Goal: Entertainment & Leisure: Consume media (video, audio)

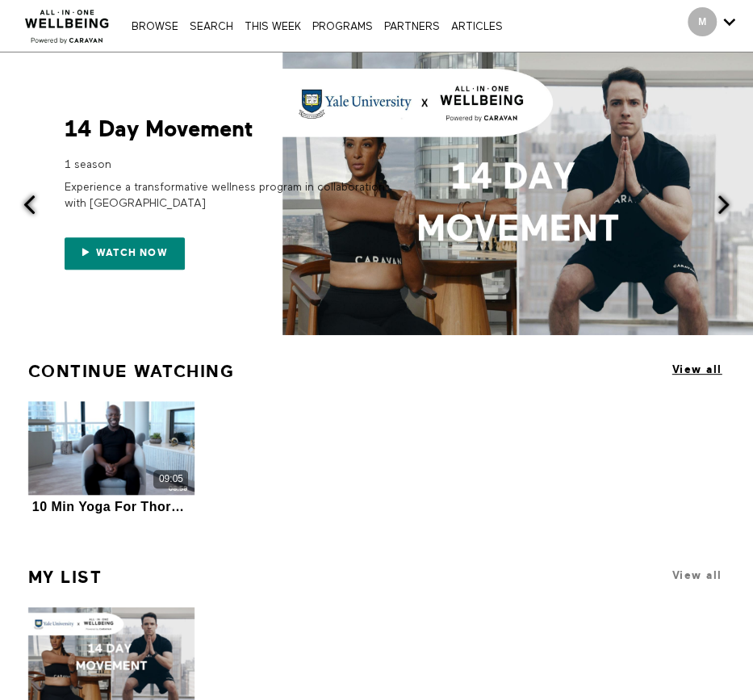
click at [691, 369] on span "View all" at bounding box center [697, 369] width 50 height 12
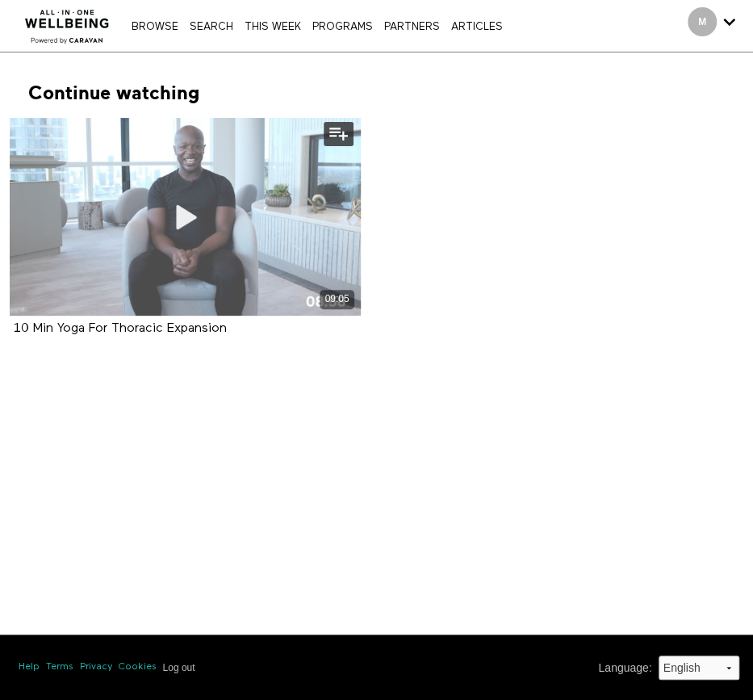
click at [186, 214] on icon at bounding box center [185, 217] width 48 height 28
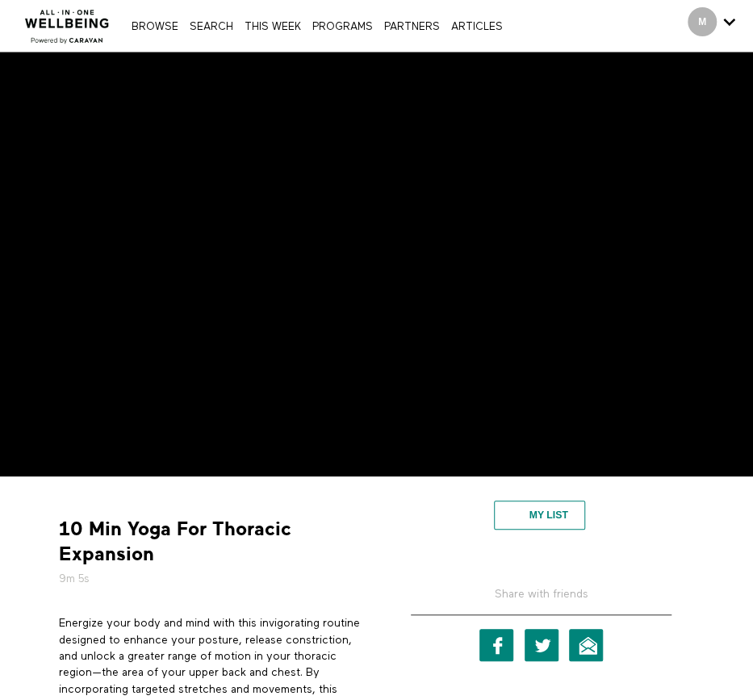
click at [550, 514] on button "My list" at bounding box center [539, 514] width 91 height 29
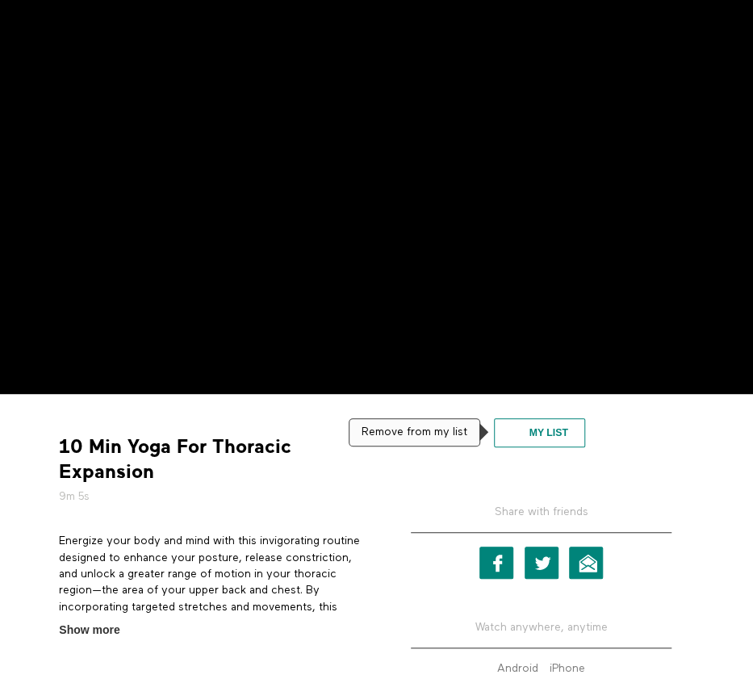
scroll to position [198, 0]
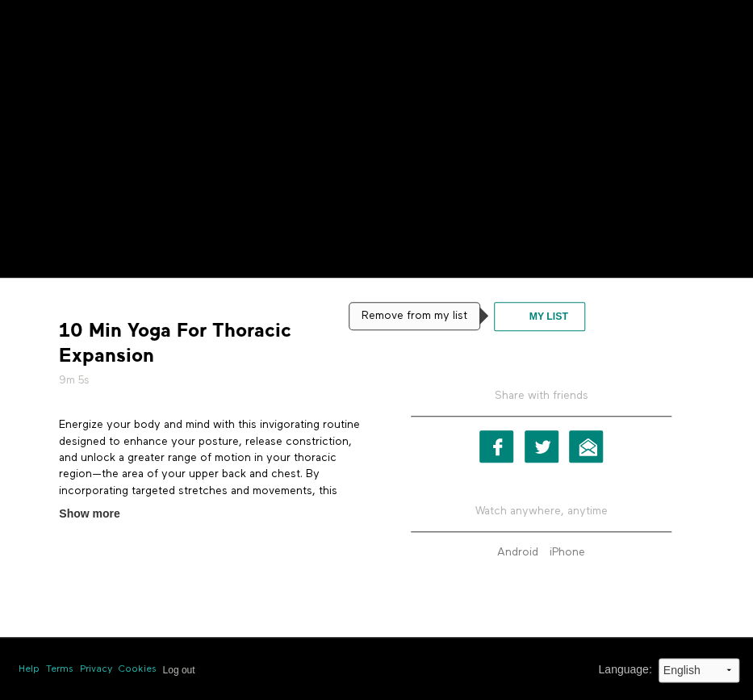
click at [565, 322] on button "My list" at bounding box center [539, 316] width 91 height 29
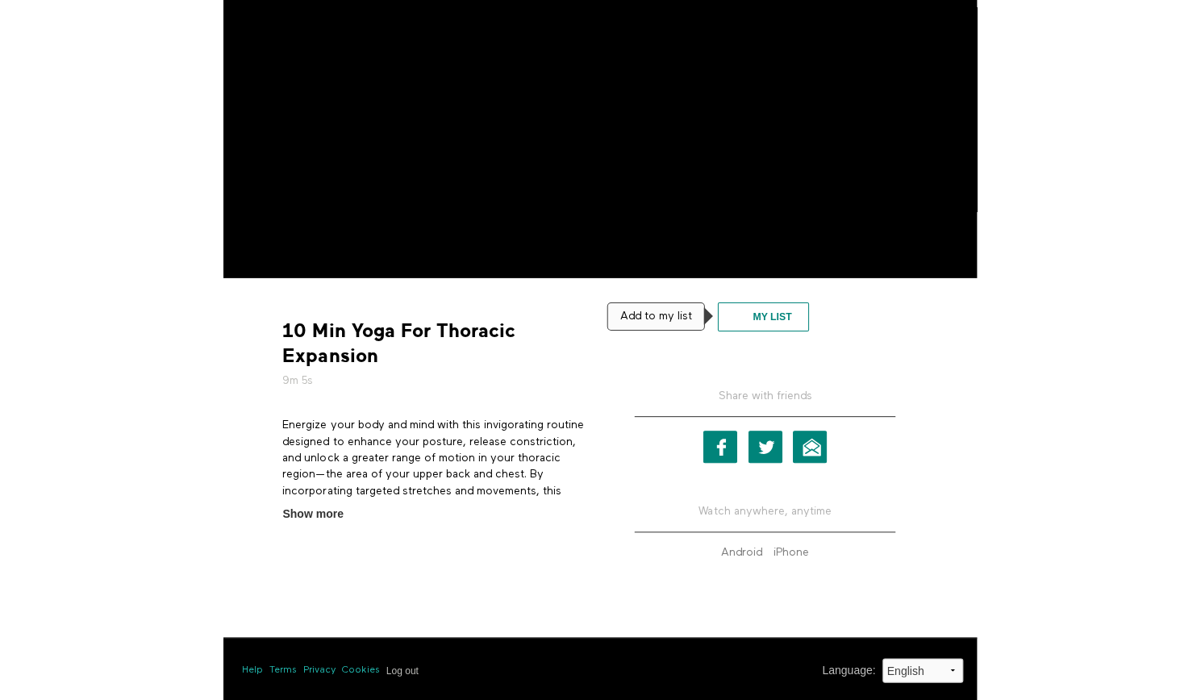
scroll to position [0, 0]
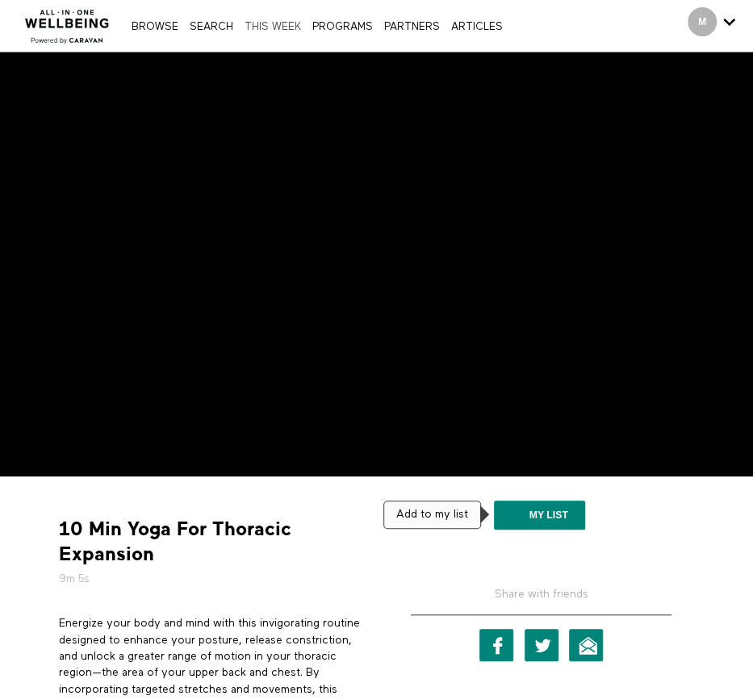
click at [278, 31] on link "THIS WEEK" at bounding box center [272, 27] width 65 height 10
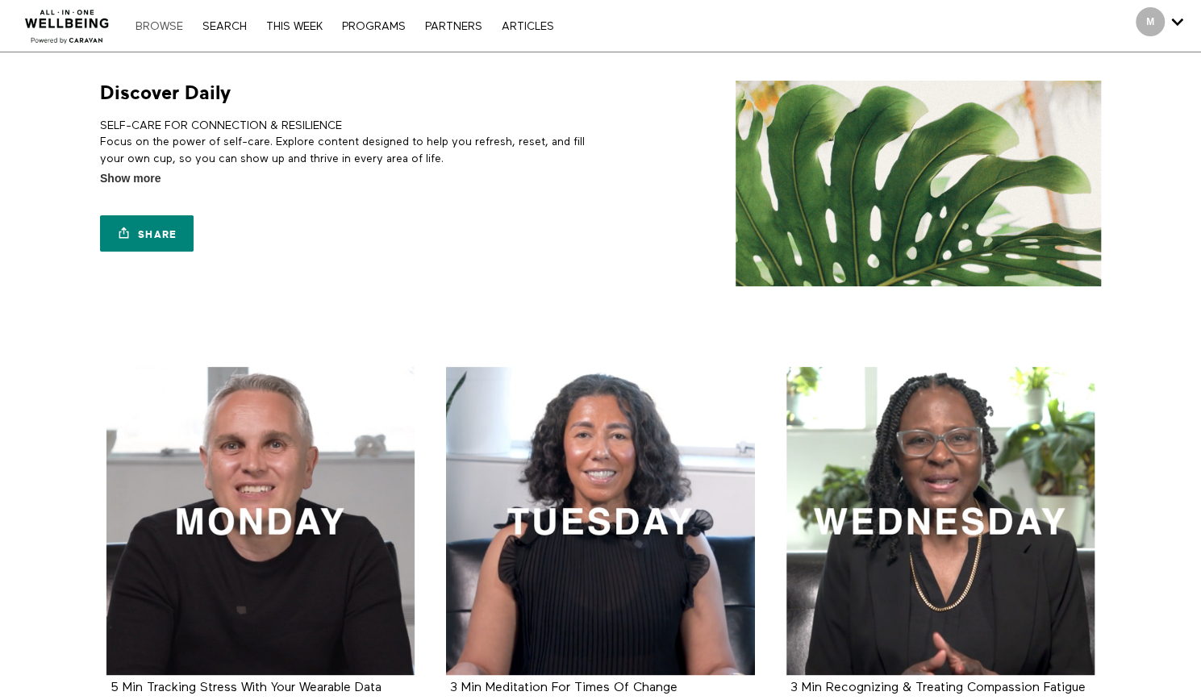
click at [161, 26] on link "Browse" at bounding box center [159, 26] width 64 height 11
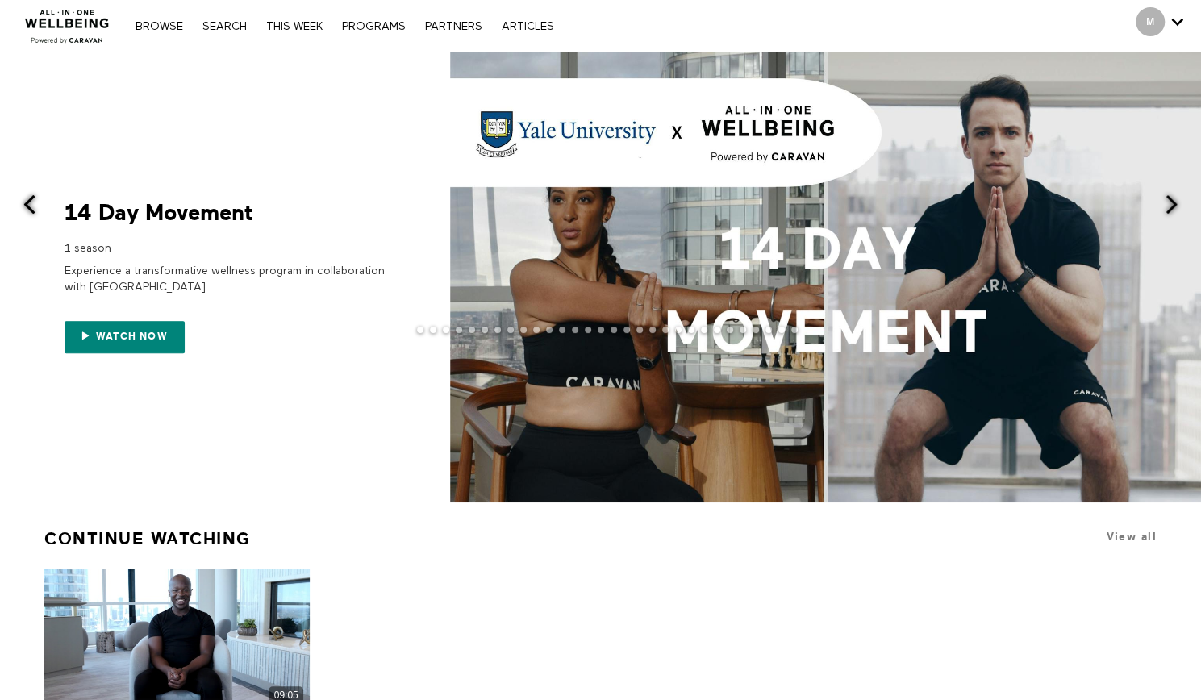
click at [1153, 210] on div at bounding box center [825, 277] width 751 height 450
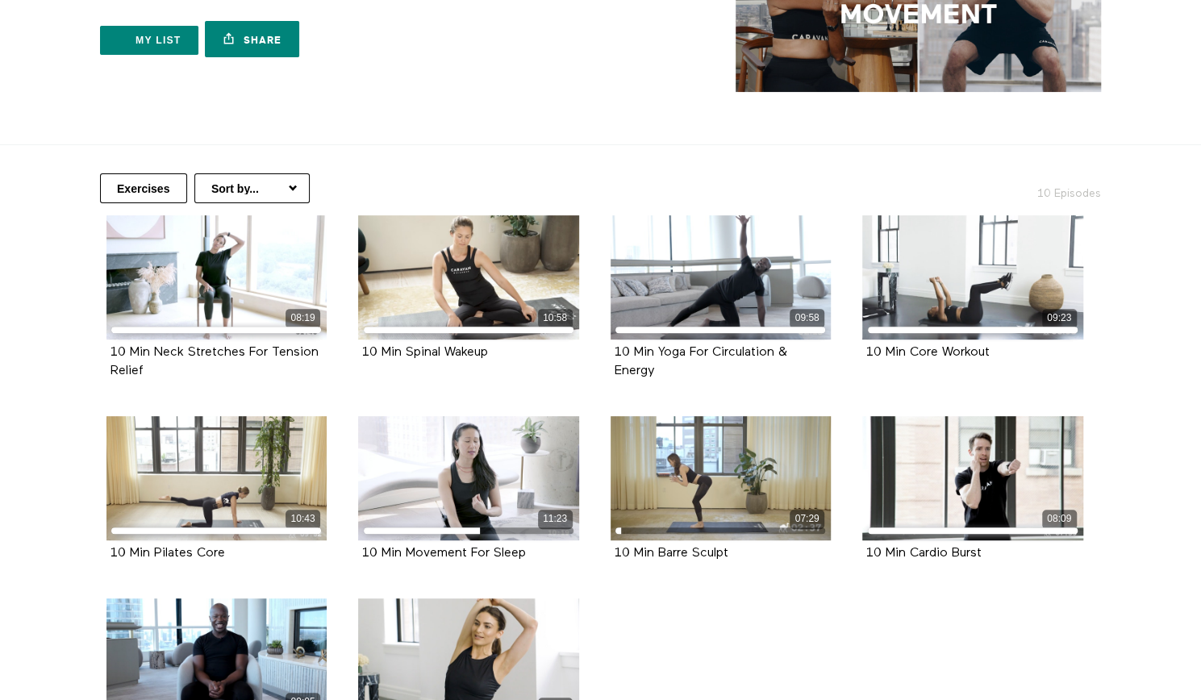
scroll to position [415, 0]
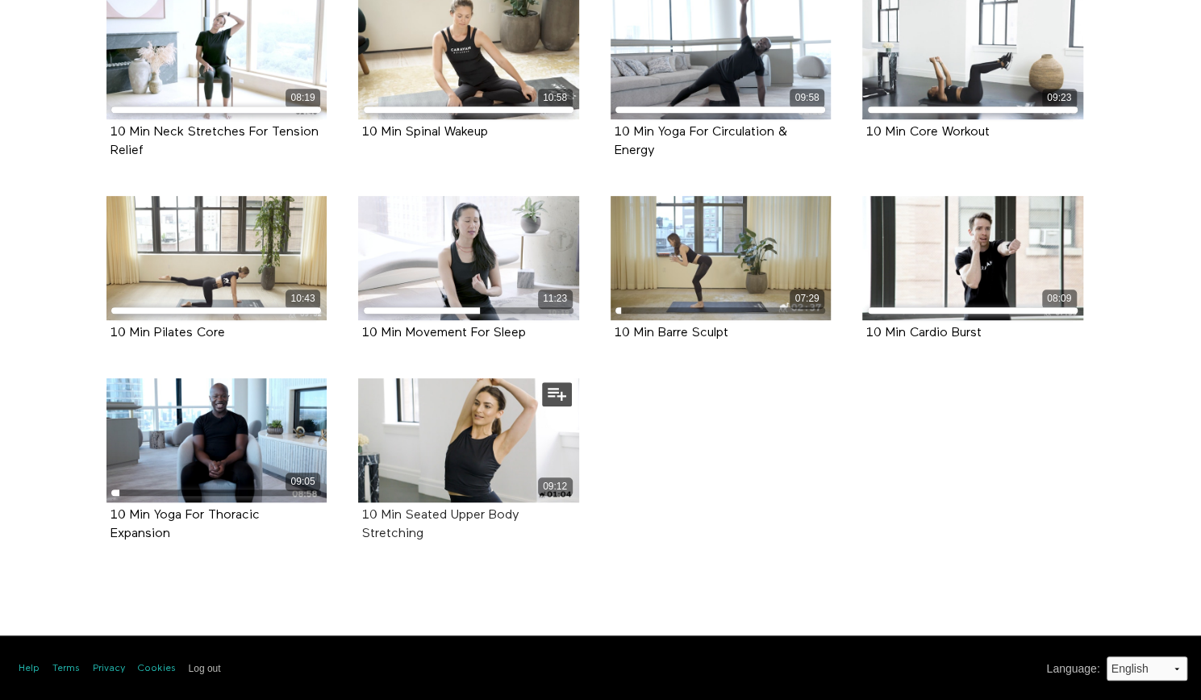
click at [520, 520] on strong "10 Min Seated Upper Body Stretching" at bounding box center [440, 524] width 157 height 31
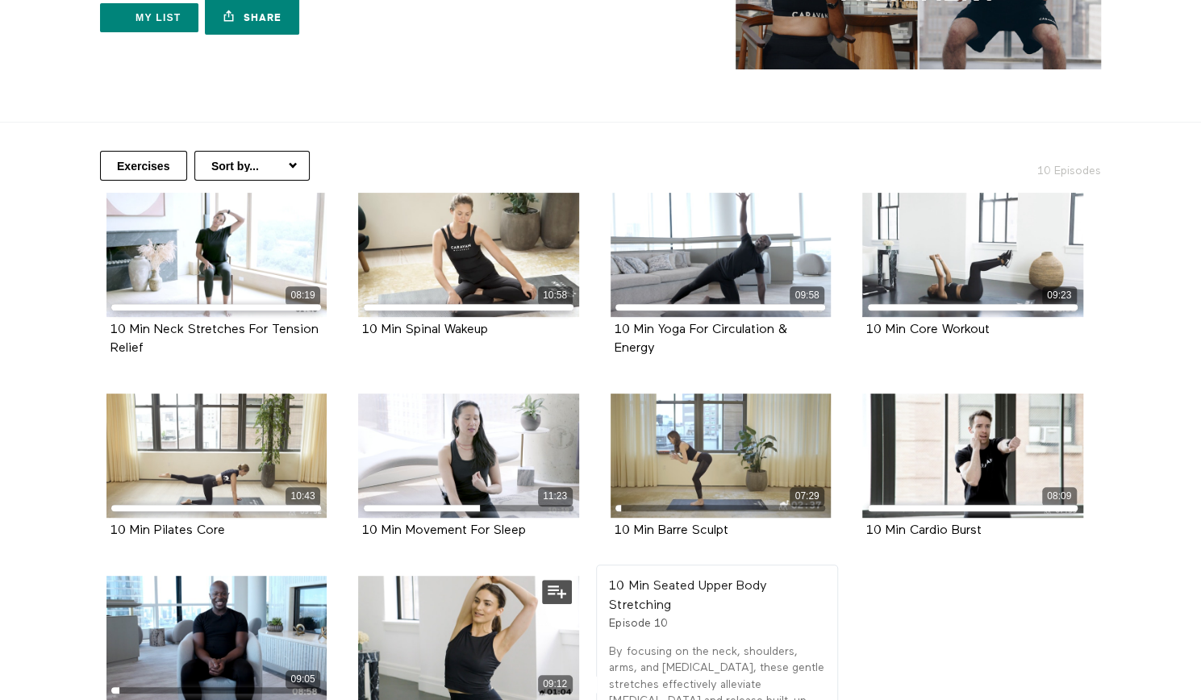
scroll to position [0, 0]
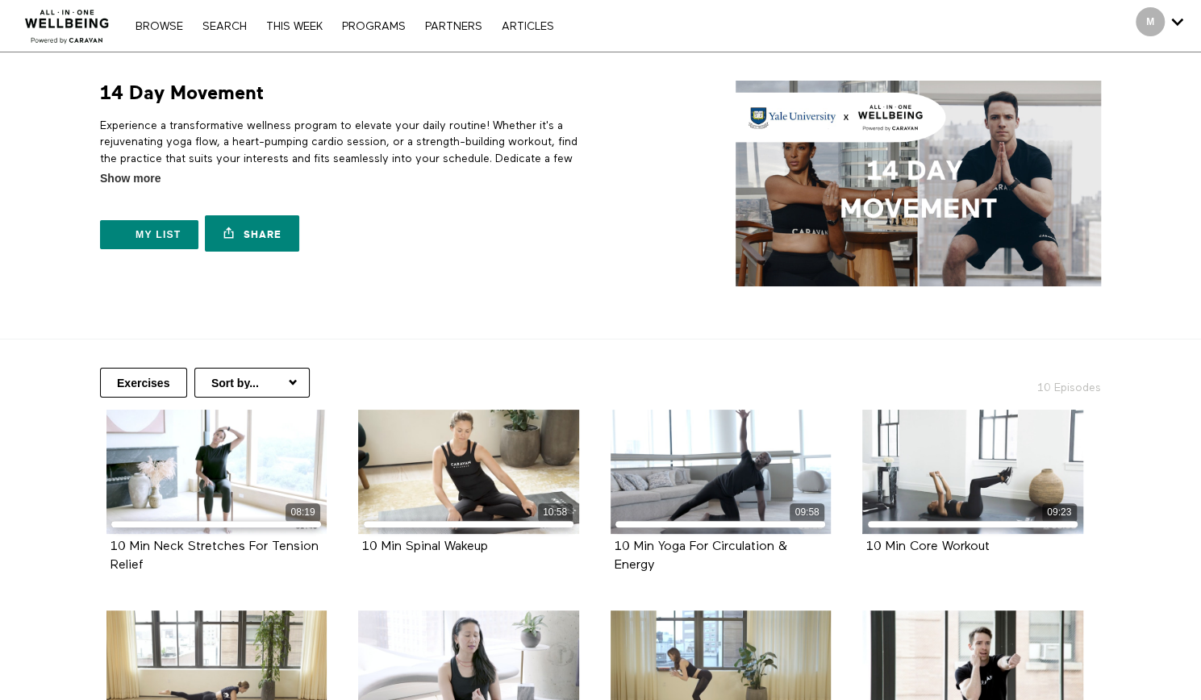
click at [265, 383] on select "Sort by... Alphabetical Release date" at bounding box center [251, 383] width 115 height 30
click at [458, 299] on section "14 Day Movement 10 Episodes Experience a transformative wellness program to ele…" at bounding box center [600, 195] width 1201 height 287
click at [287, 27] on link "THIS WEEK" at bounding box center [294, 26] width 73 height 11
click at [213, 25] on link "Search" at bounding box center [224, 26] width 61 height 11
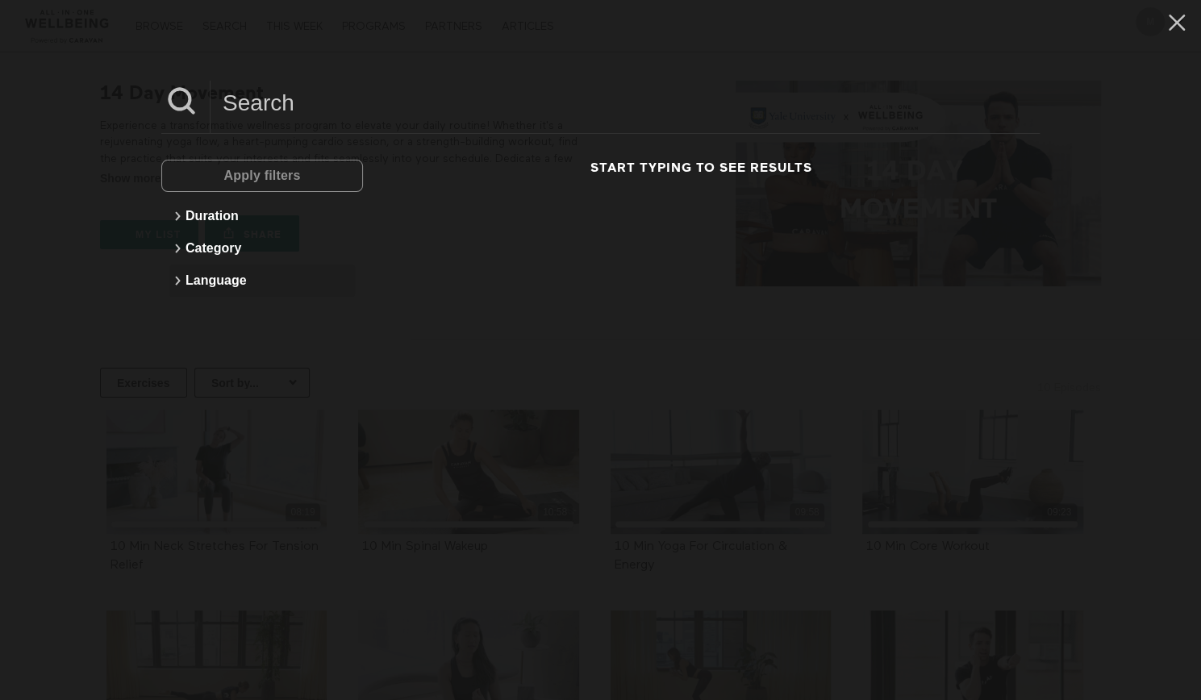
click at [228, 279] on button "Language" at bounding box center [262, 281] width 186 height 32
click at [233, 246] on button "Category" at bounding box center [262, 248] width 186 height 32
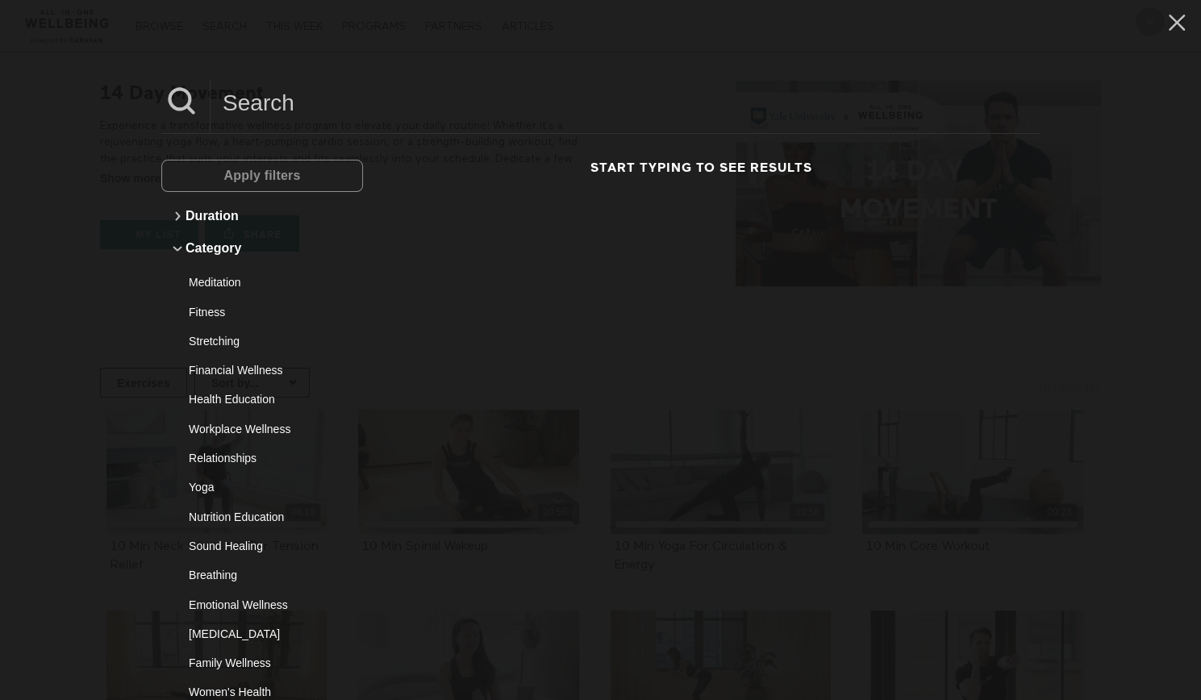
click at [478, 54] on div "Apply filters Duration Category Meditation Fitness Stretching Financial Wellnes…" at bounding box center [600, 350] width 1201 height 700
click at [1172, 25] on icon at bounding box center [1177, 22] width 31 height 27
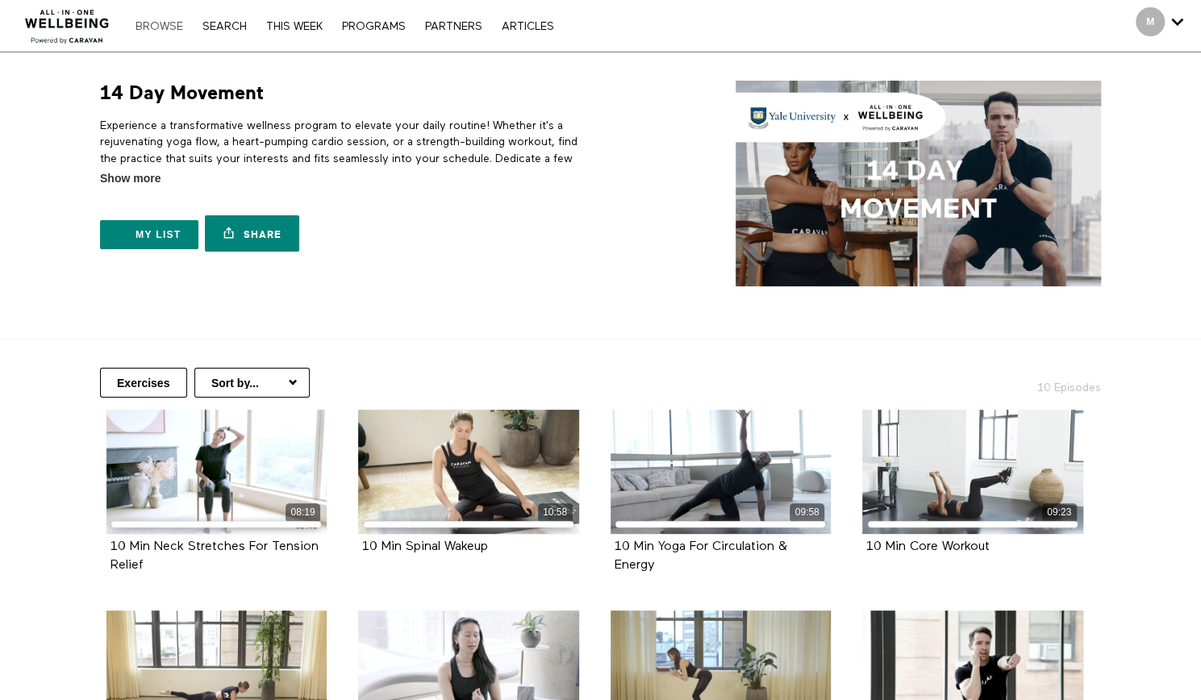
click at [155, 29] on link "Browse" at bounding box center [159, 26] width 64 height 11
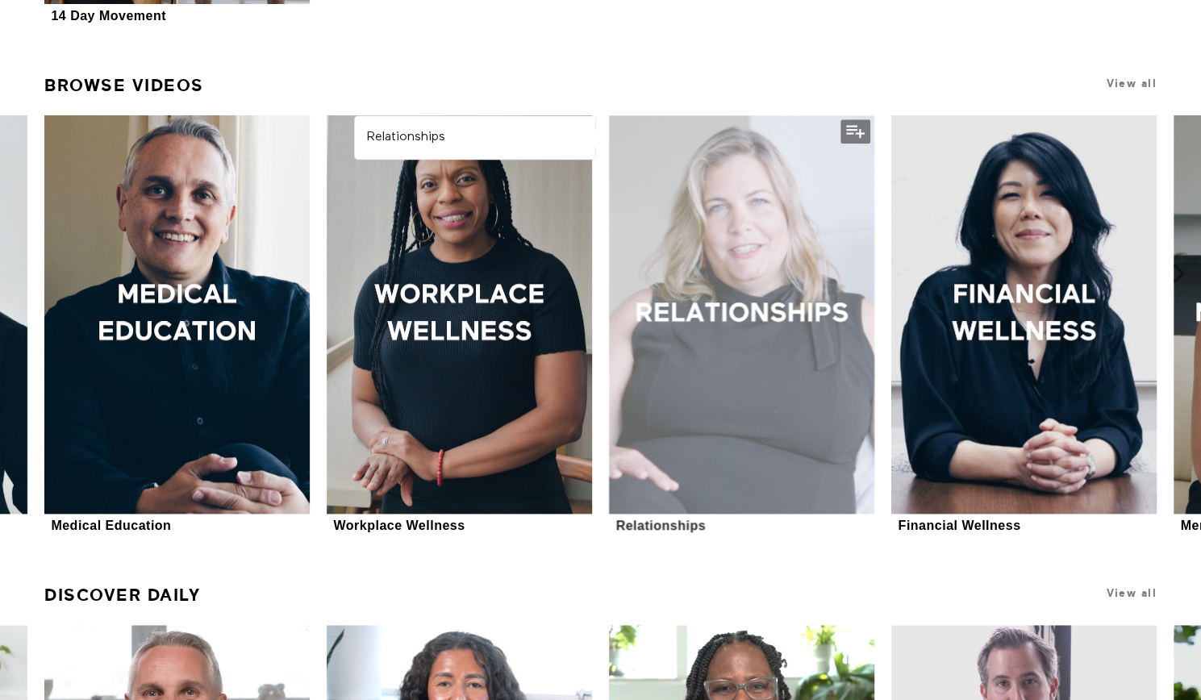
scroll to position [968, 0]
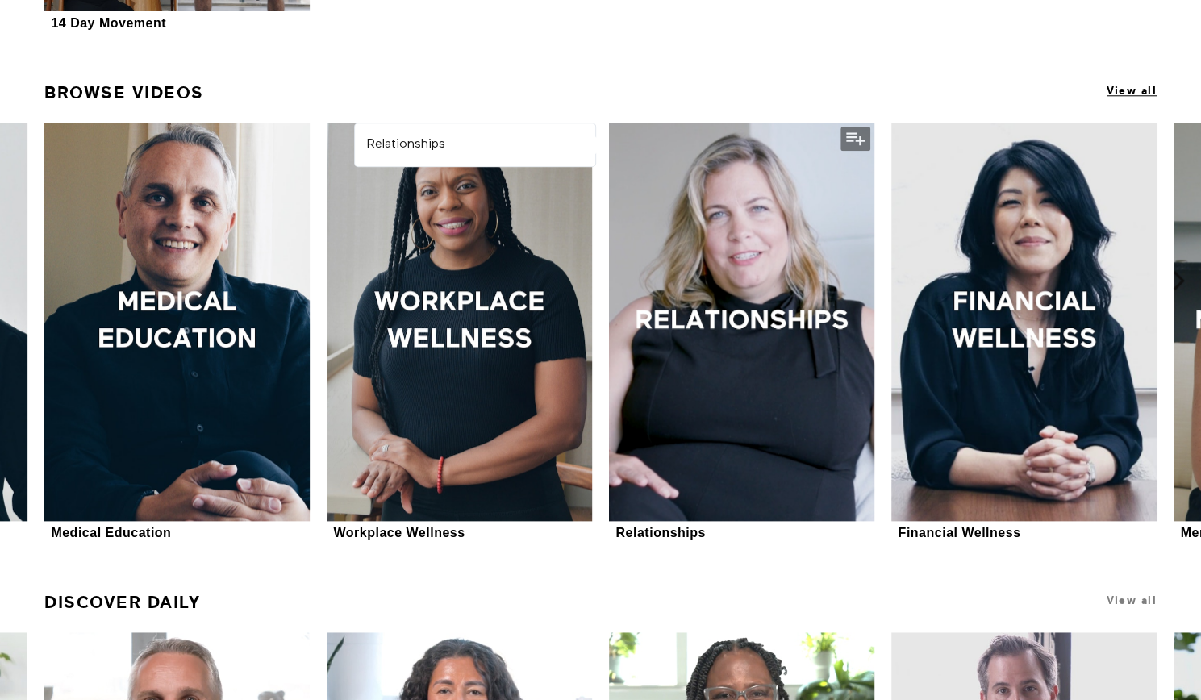
click at [1149, 94] on span "View all" at bounding box center [1132, 91] width 50 height 12
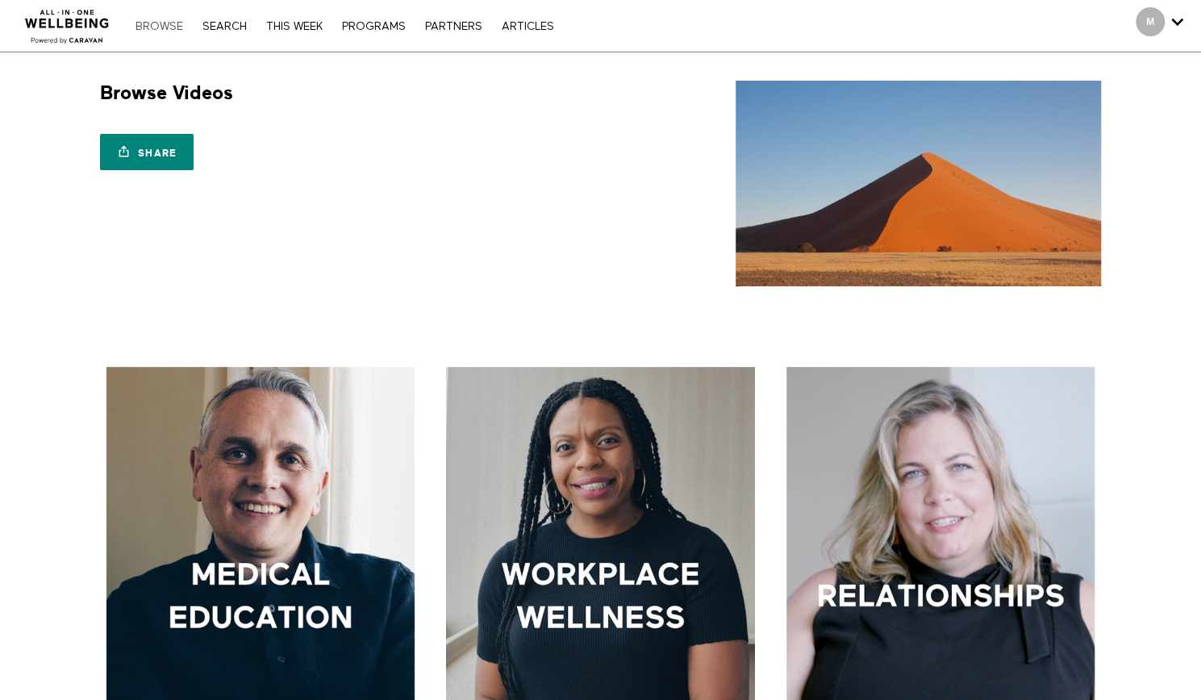
click at [154, 31] on link "Browse" at bounding box center [159, 26] width 64 height 11
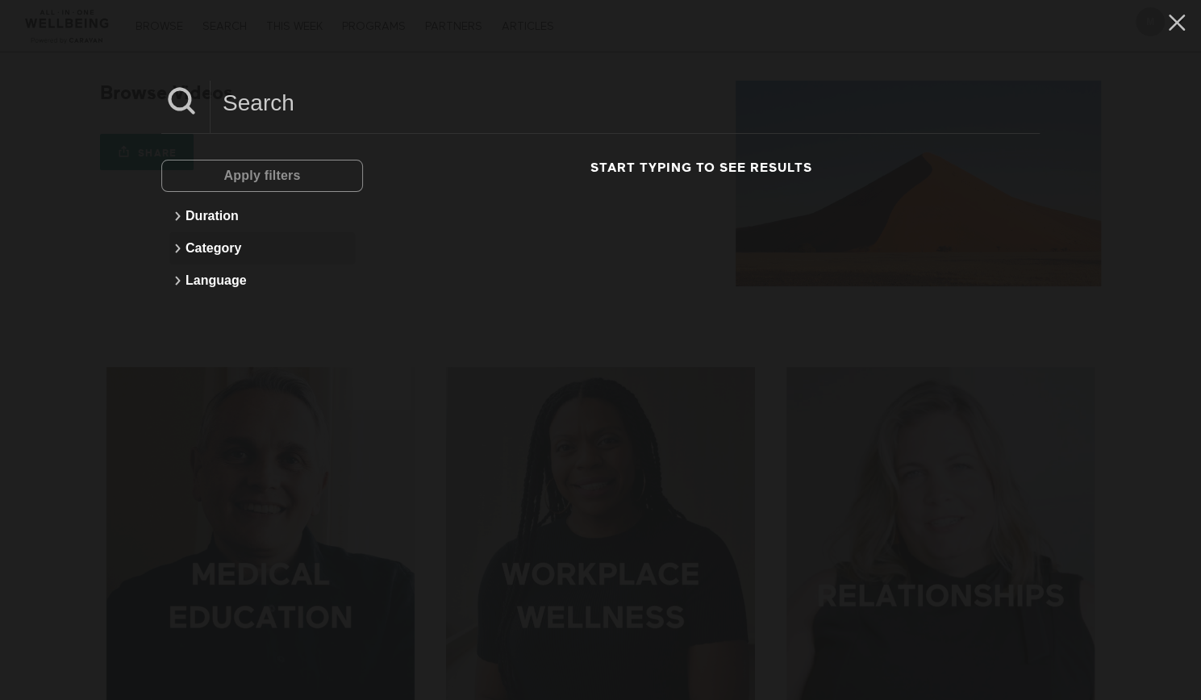
click at [240, 251] on button "Category" at bounding box center [262, 248] width 186 height 32
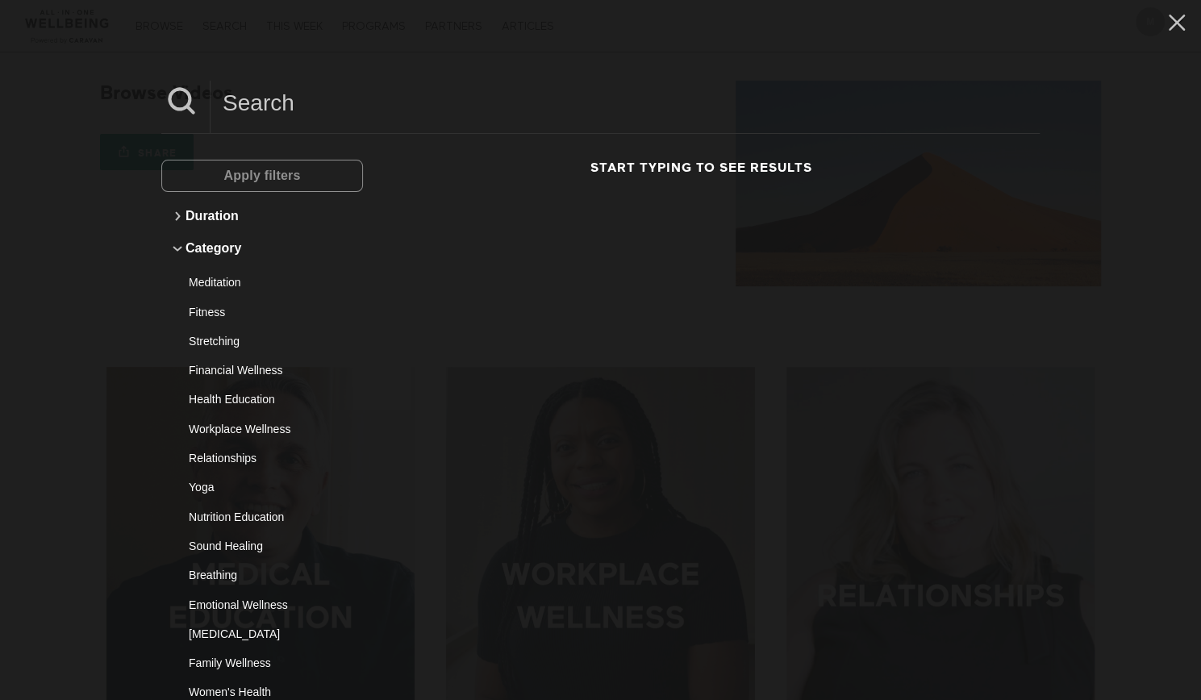
click at [451, 196] on div "Start typing to see results" at bounding box center [701, 535] width 677 height 750
click at [1170, 11] on icon at bounding box center [1177, 22] width 31 height 27
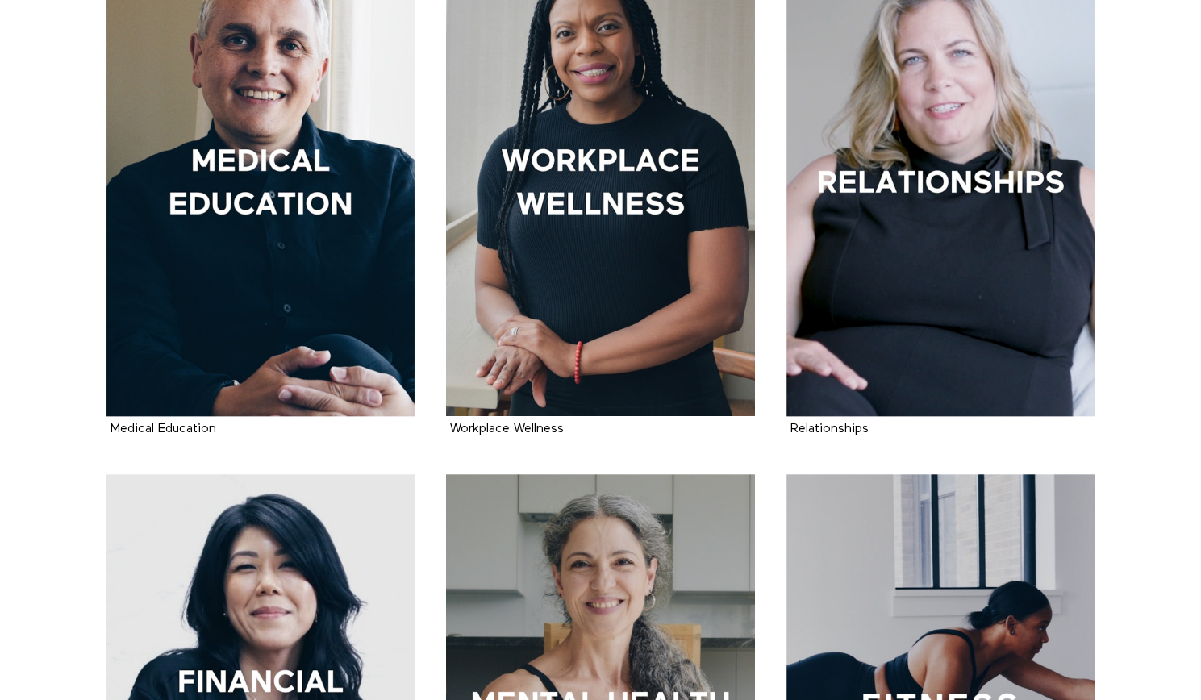
scroll to position [433, 0]
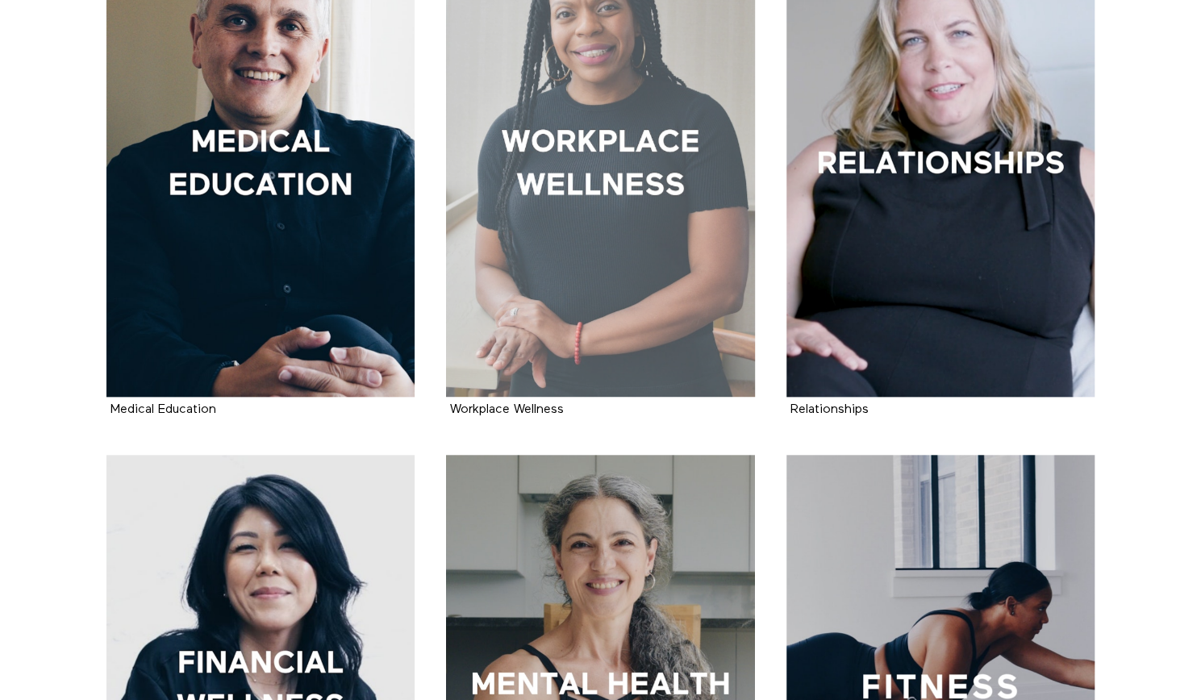
click at [675, 360] on div at bounding box center [600, 165] width 309 height 463
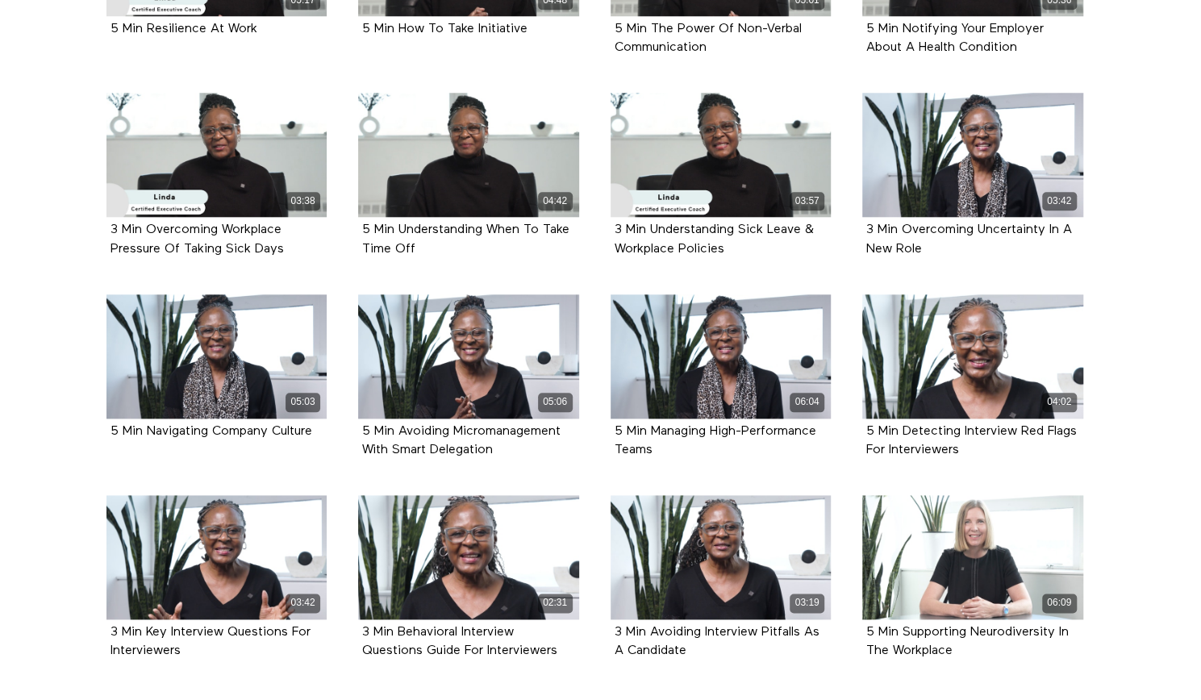
scroll to position [1080, 0]
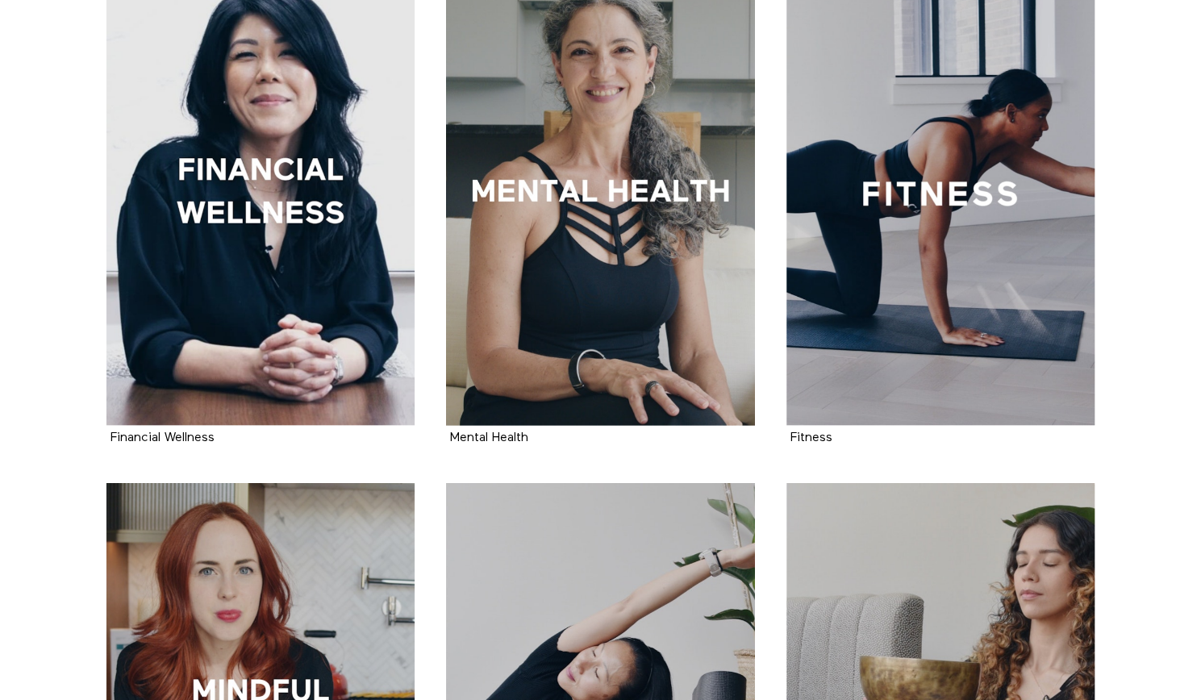
scroll to position [1046, 0]
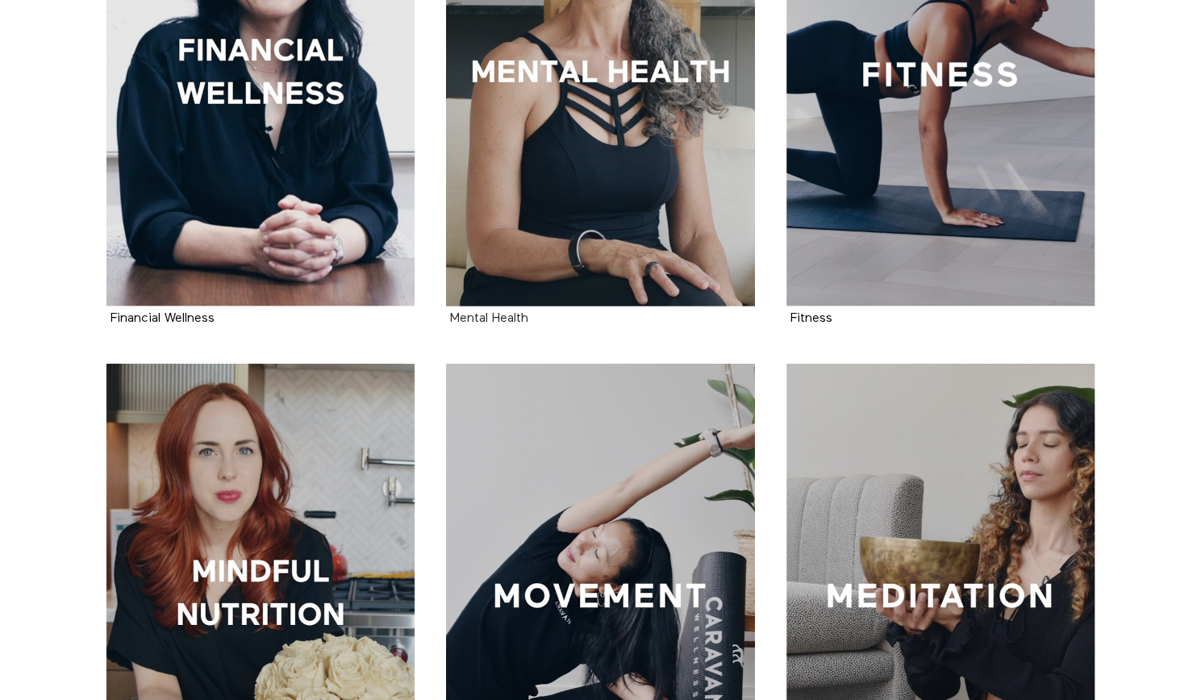
click at [503, 320] on strong "Mental Health" at bounding box center [489, 318] width 78 height 13
click at [814, 318] on strong "Fitness" at bounding box center [812, 318] width 42 height 13
click at [194, 324] on strong "Financial Wellness" at bounding box center [163, 318] width 104 height 13
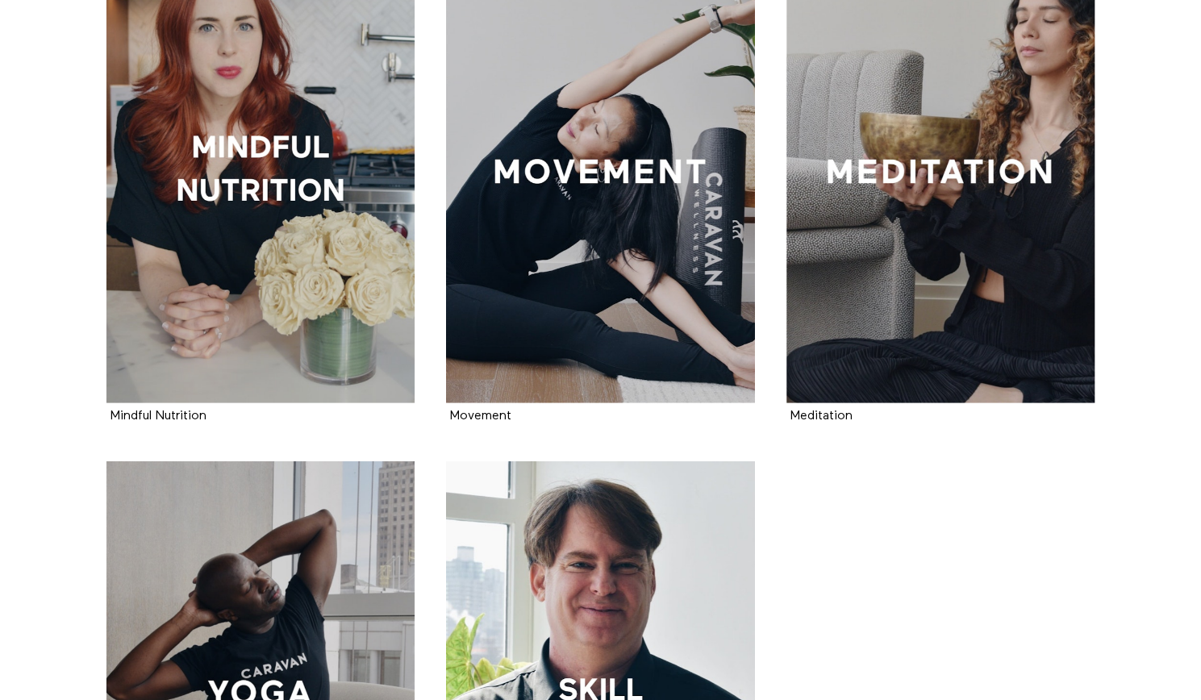
scroll to position [1484, 0]
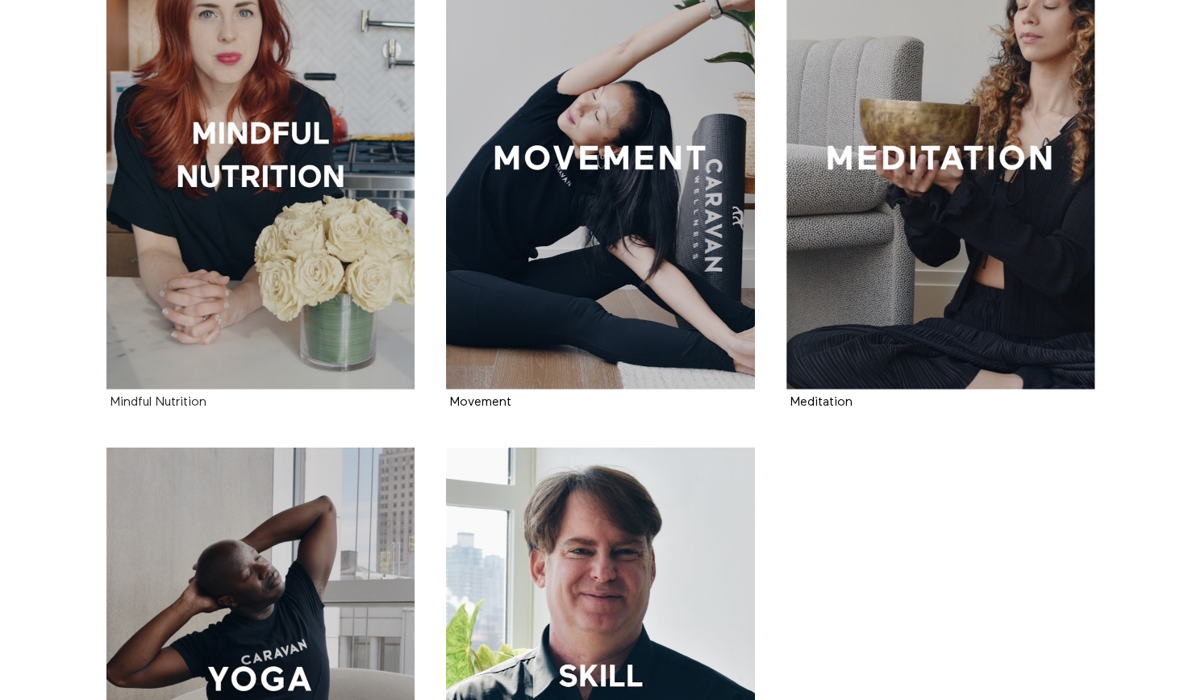
click at [187, 400] on strong "Mindful Nutrition" at bounding box center [159, 401] width 96 height 13
click at [503, 398] on strong "Movement" at bounding box center [480, 401] width 61 height 13
click at [840, 398] on strong "Meditation" at bounding box center [822, 401] width 62 height 13
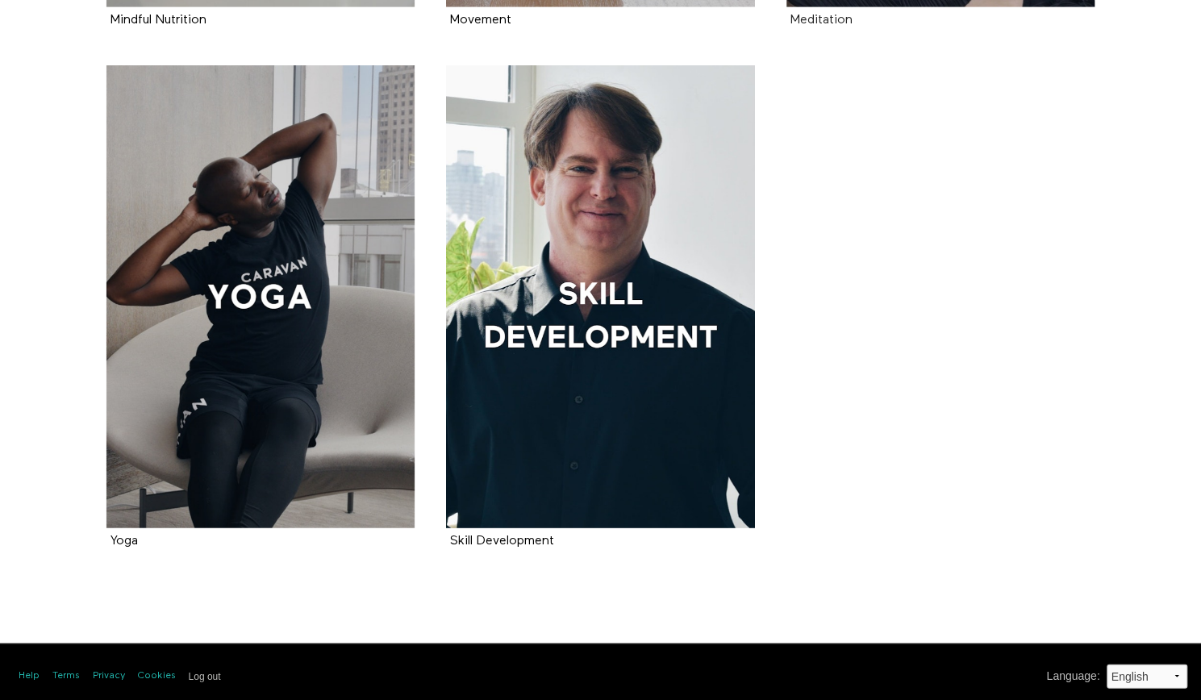
scroll to position [1868, 0]
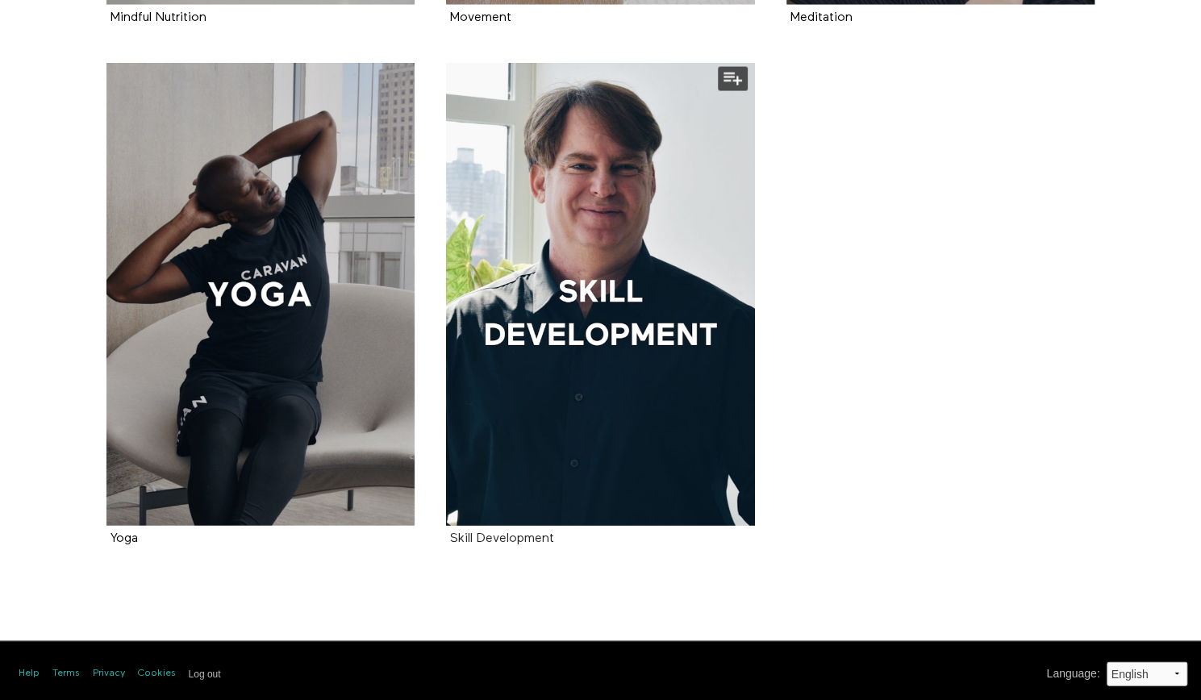
click at [470, 544] on strong "Skill Development" at bounding box center [502, 539] width 104 height 13
click at [128, 537] on strong "Yoga" at bounding box center [124, 539] width 27 height 13
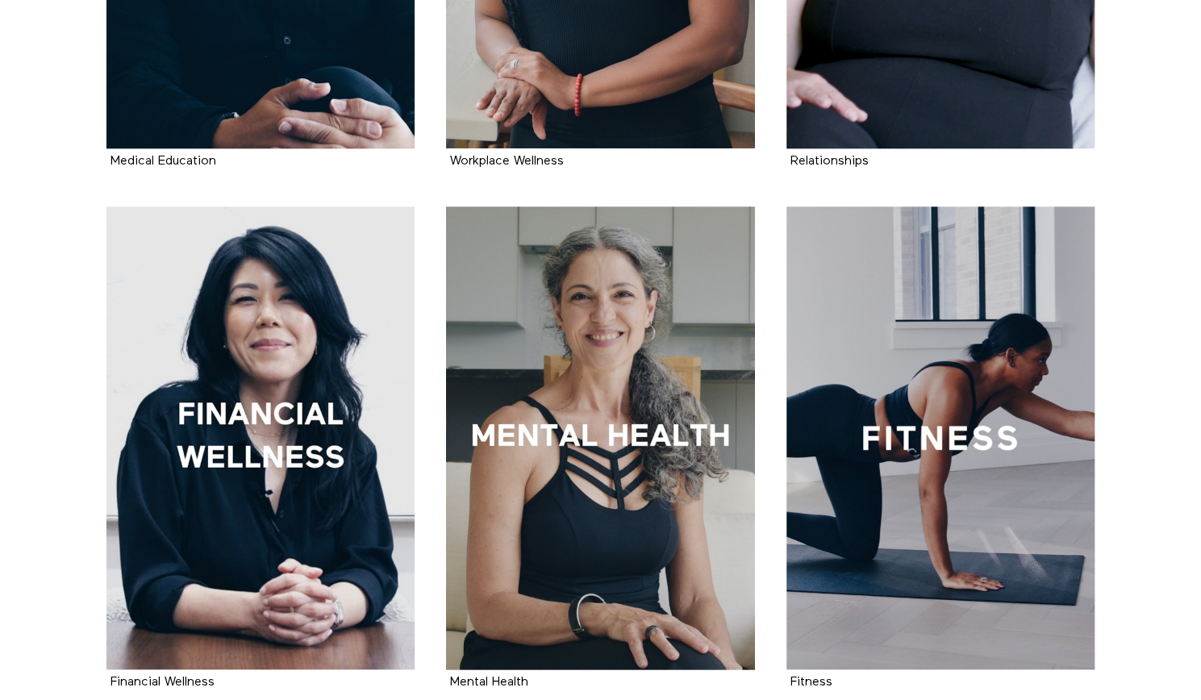
scroll to position [0, 0]
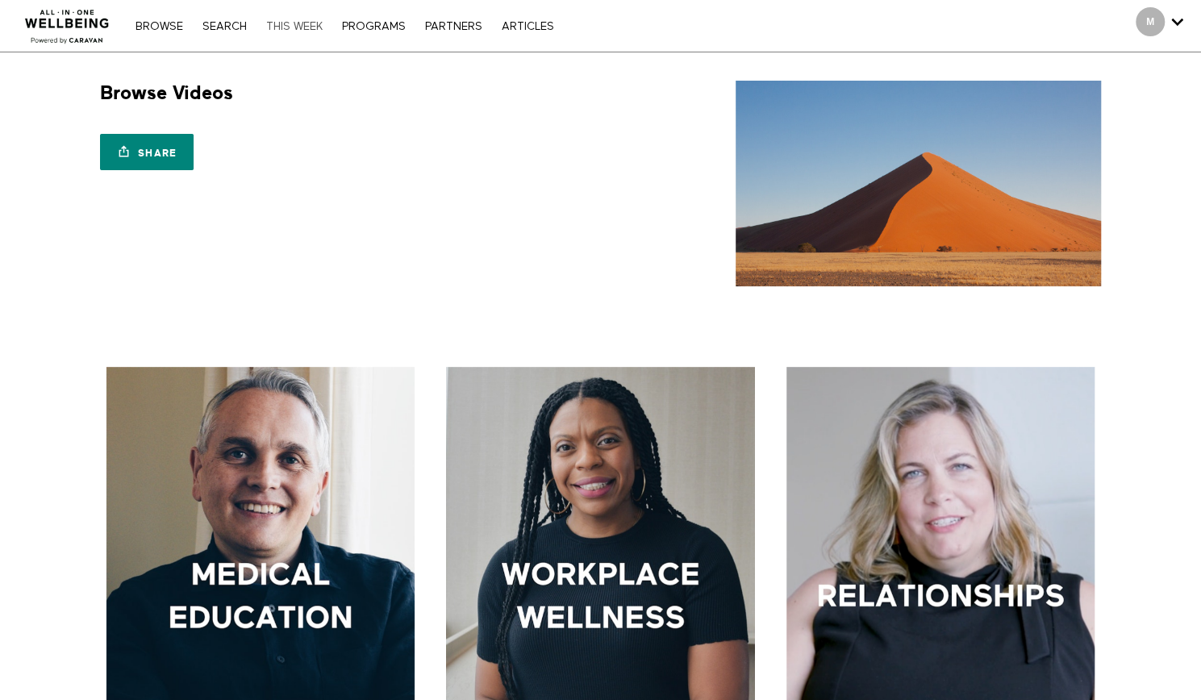
click at [298, 28] on link "THIS WEEK" at bounding box center [294, 26] width 73 height 11
click at [374, 27] on link "PROGRAMS" at bounding box center [374, 26] width 80 height 11
click at [228, 26] on link "Search" at bounding box center [224, 26] width 61 height 11
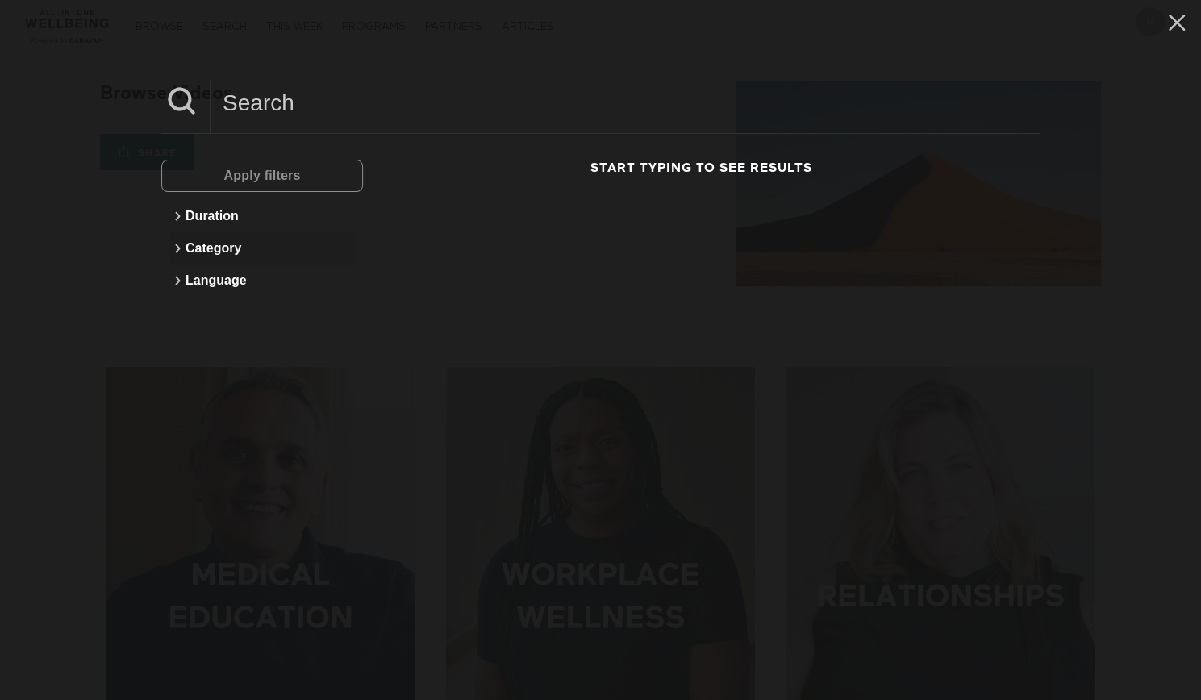
click at [240, 249] on button "Category" at bounding box center [262, 248] width 186 height 32
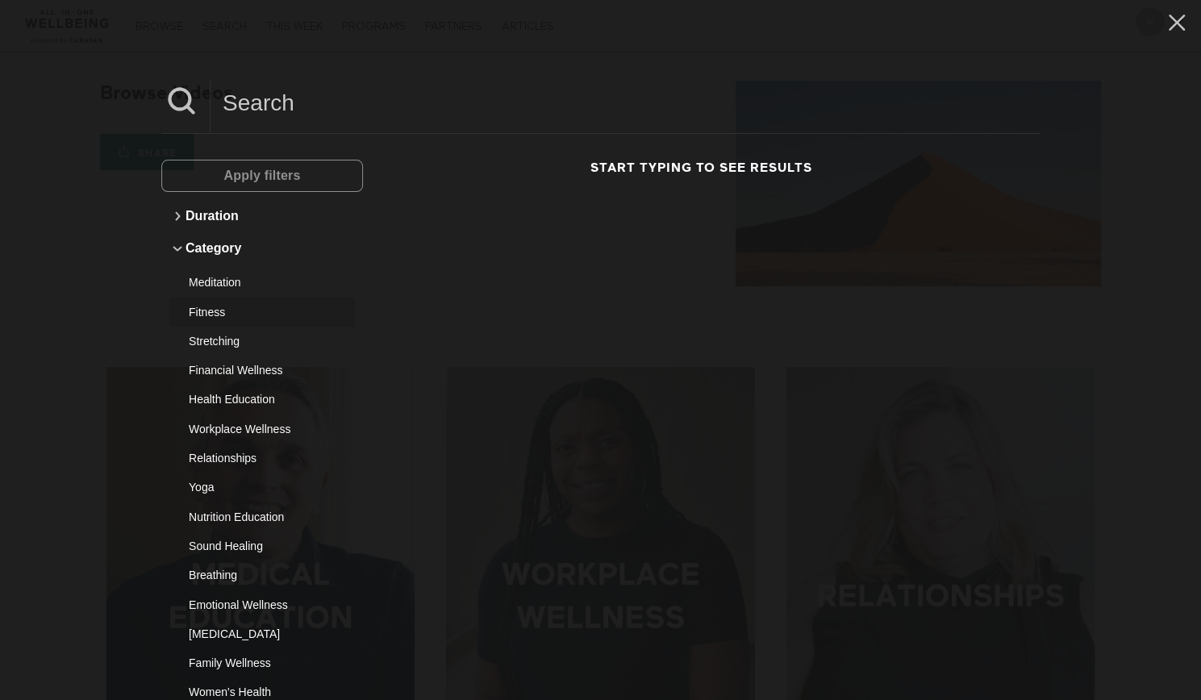
click at [215, 307] on div "Fitness" at bounding box center [256, 312] width 135 height 16
click at [340, 162] on button "Apply filters" at bounding box center [262, 176] width 202 height 32
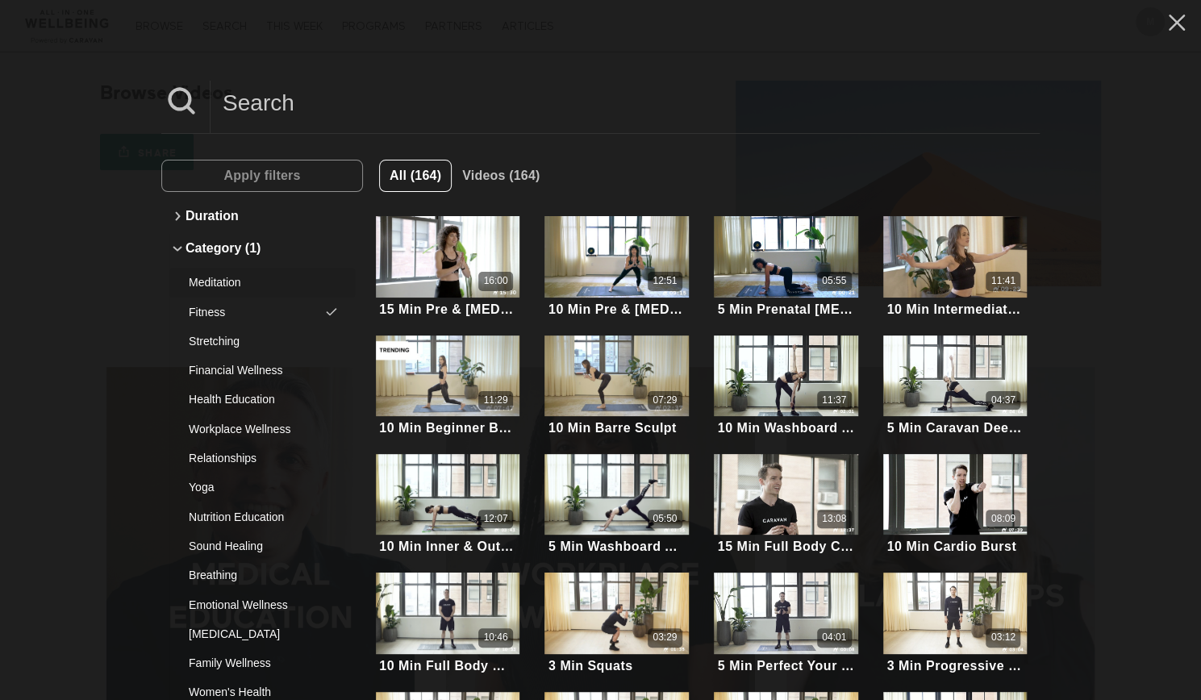
click at [240, 269] on button "Meditation" at bounding box center [262, 282] width 186 height 29
click at [305, 181] on button "Apply filters" at bounding box center [262, 176] width 202 height 32
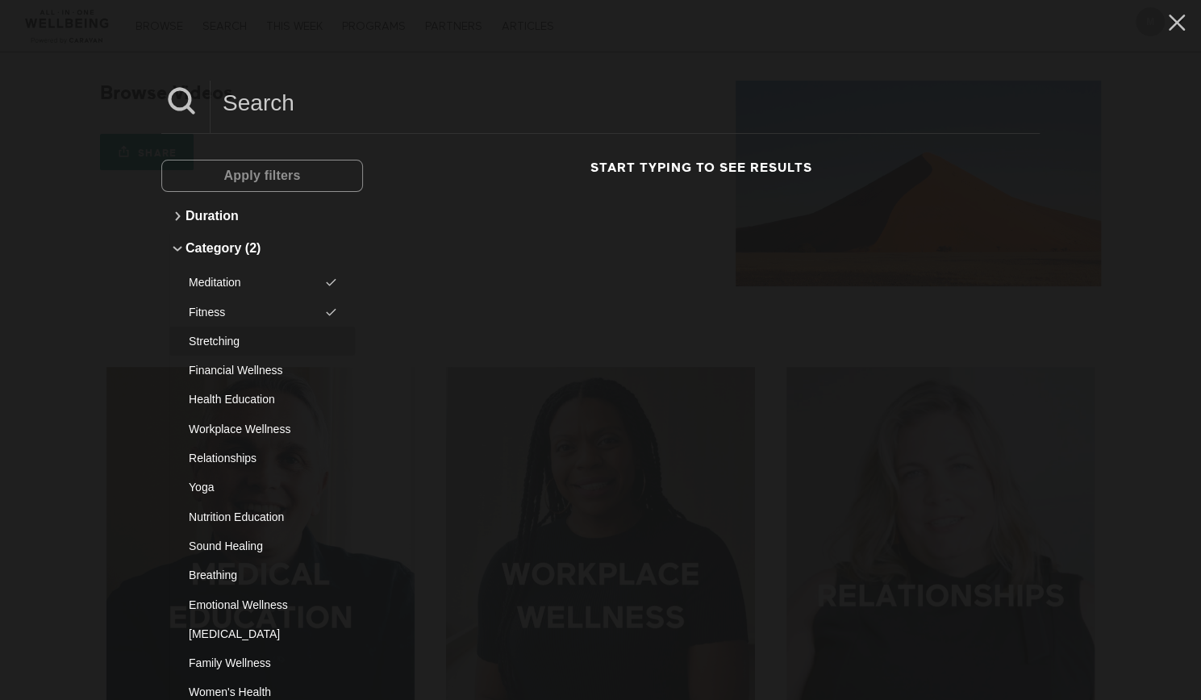
click at [266, 344] on div "Stretching" at bounding box center [256, 341] width 135 height 16
click at [281, 179] on span "Apply filters" at bounding box center [262, 176] width 77 height 14
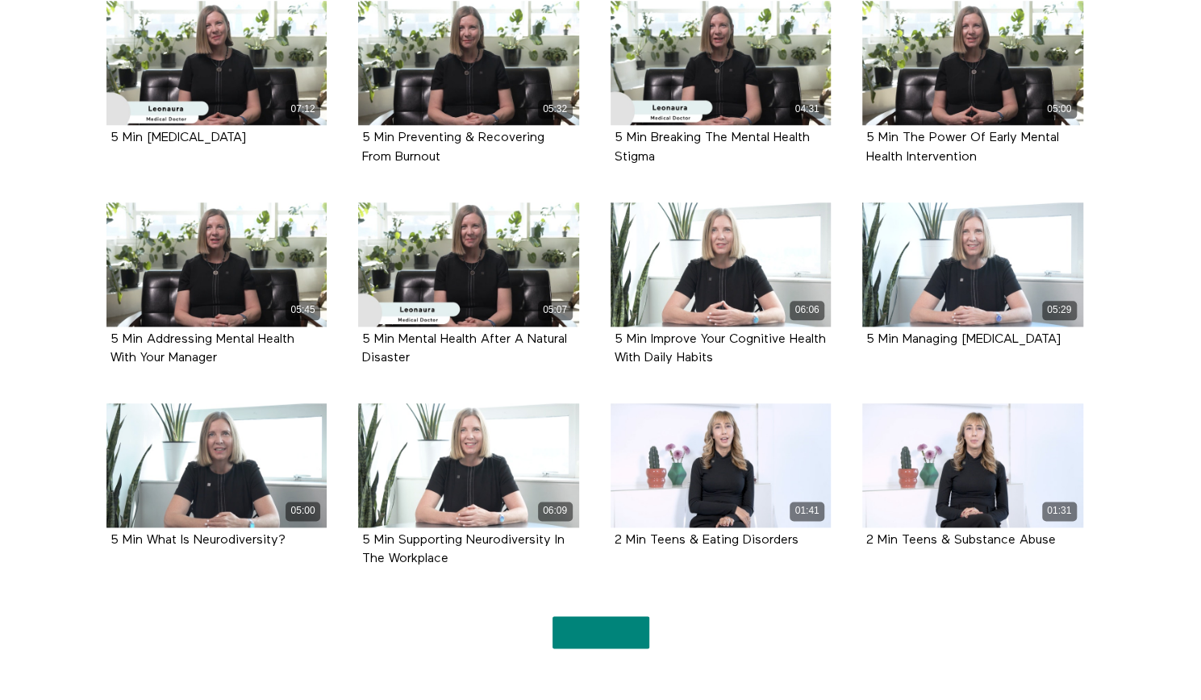
scroll to position [1080, 0]
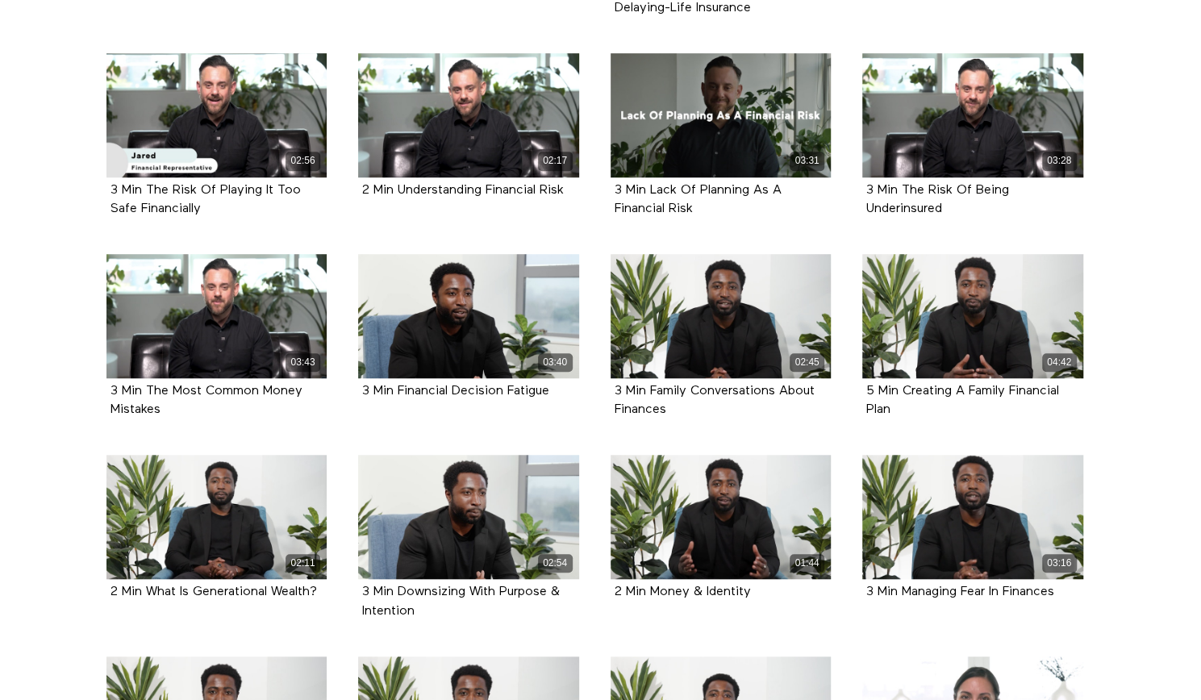
scroll to position [612, 0]
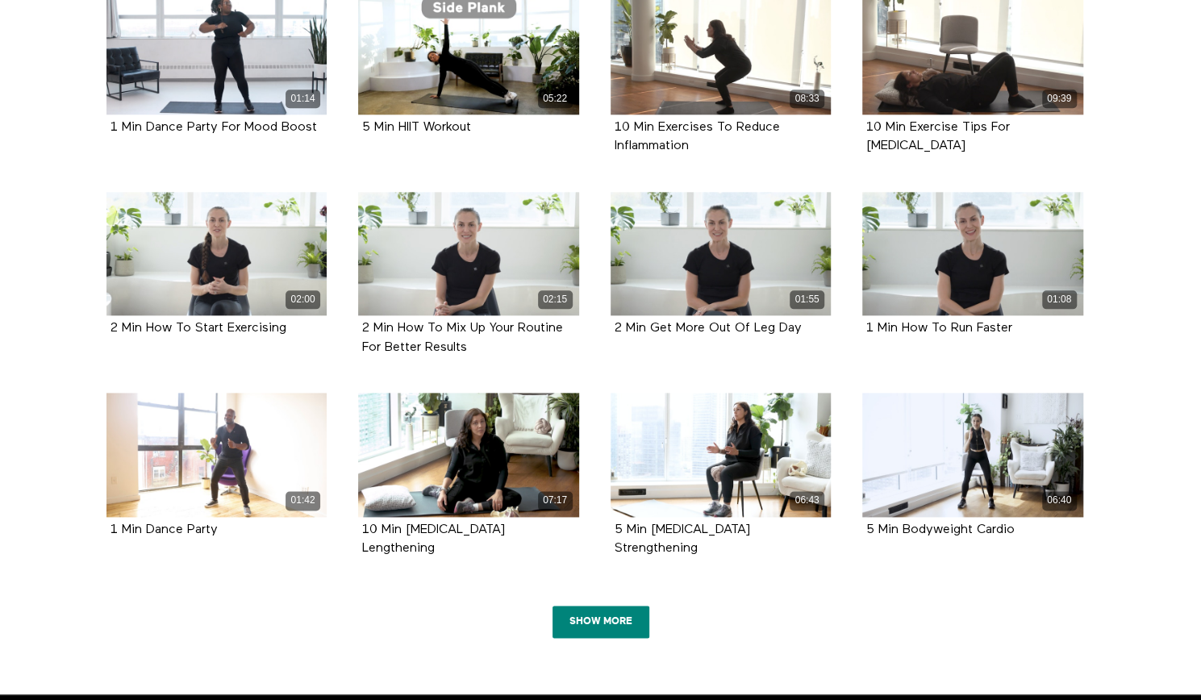
scroll to position [1042, 0]
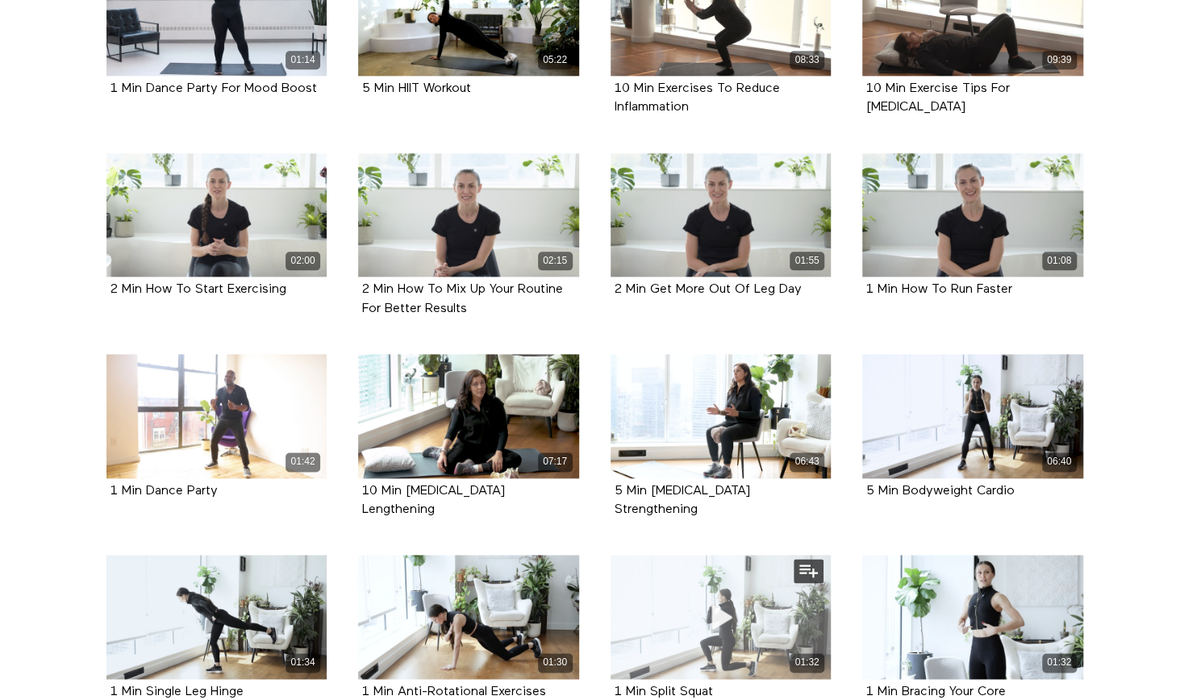
click at [612, 566] on div "01:32" at bounding box center [721, 617] width 221 height 124
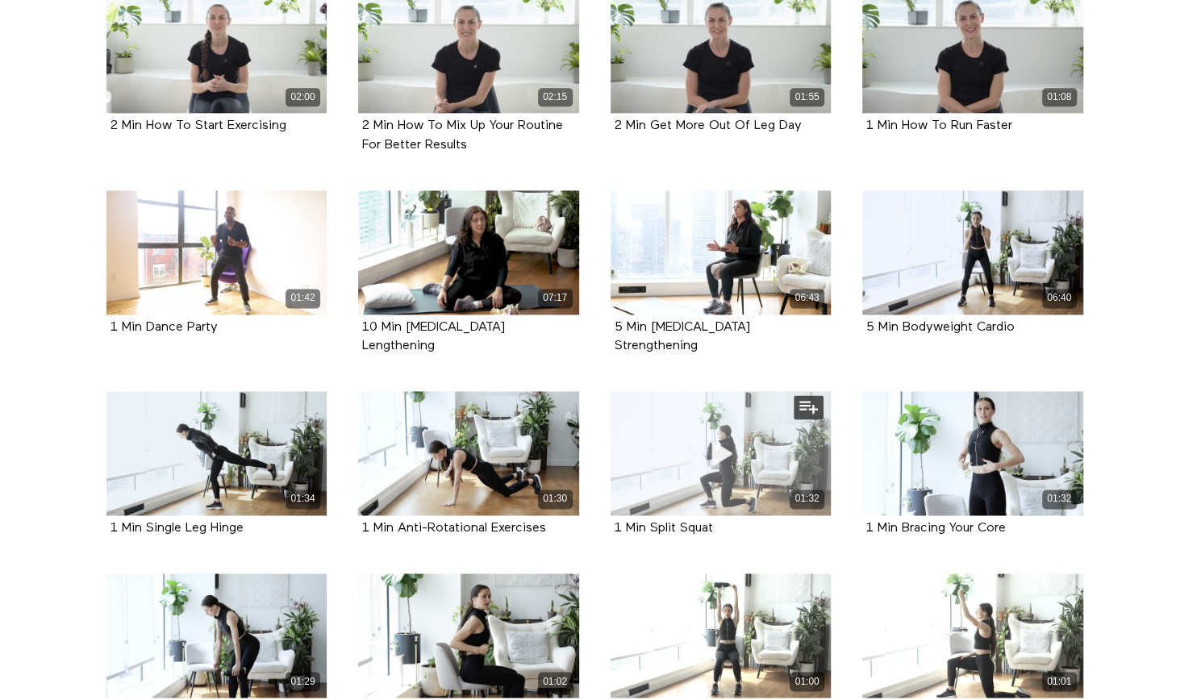
scroll to position [1459, 0]
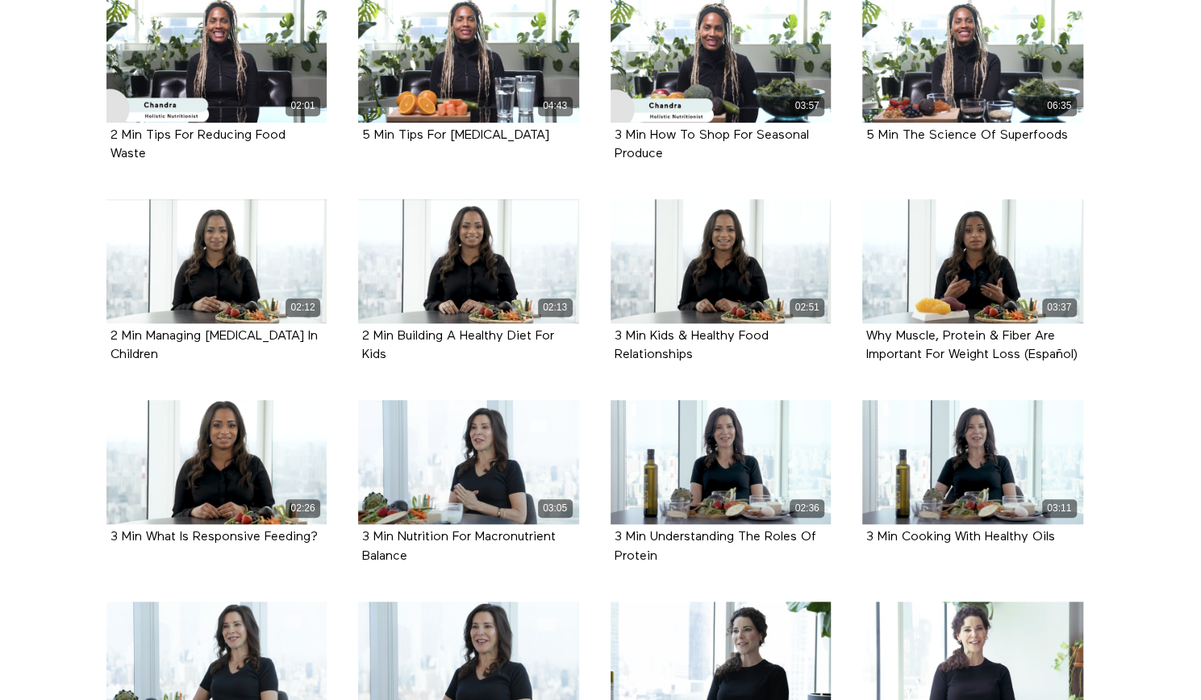
scroll to position [1099, 0]
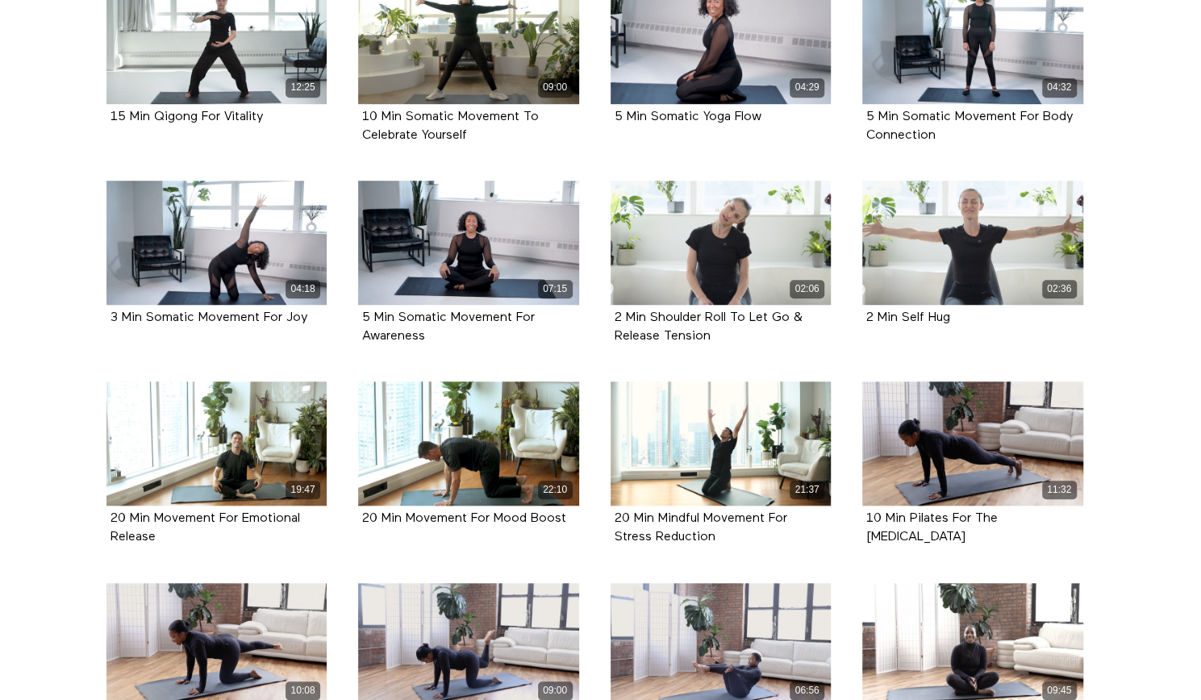
scroll to position [1062, 0]
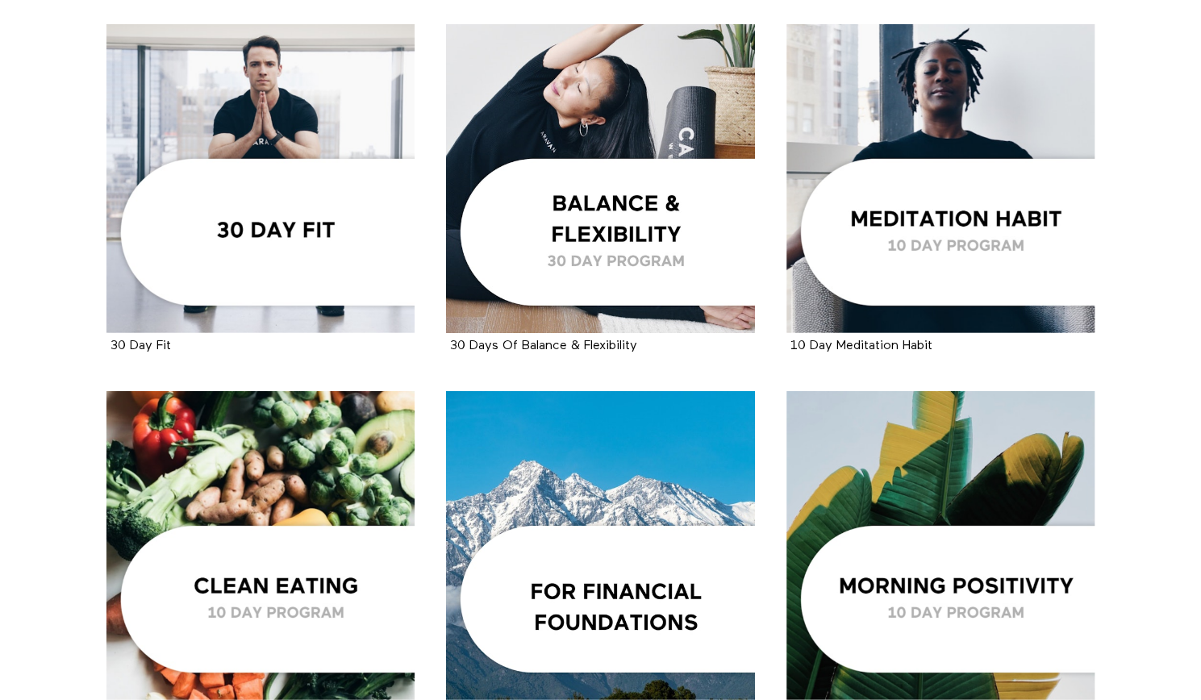
scroll to position [1838, 0]
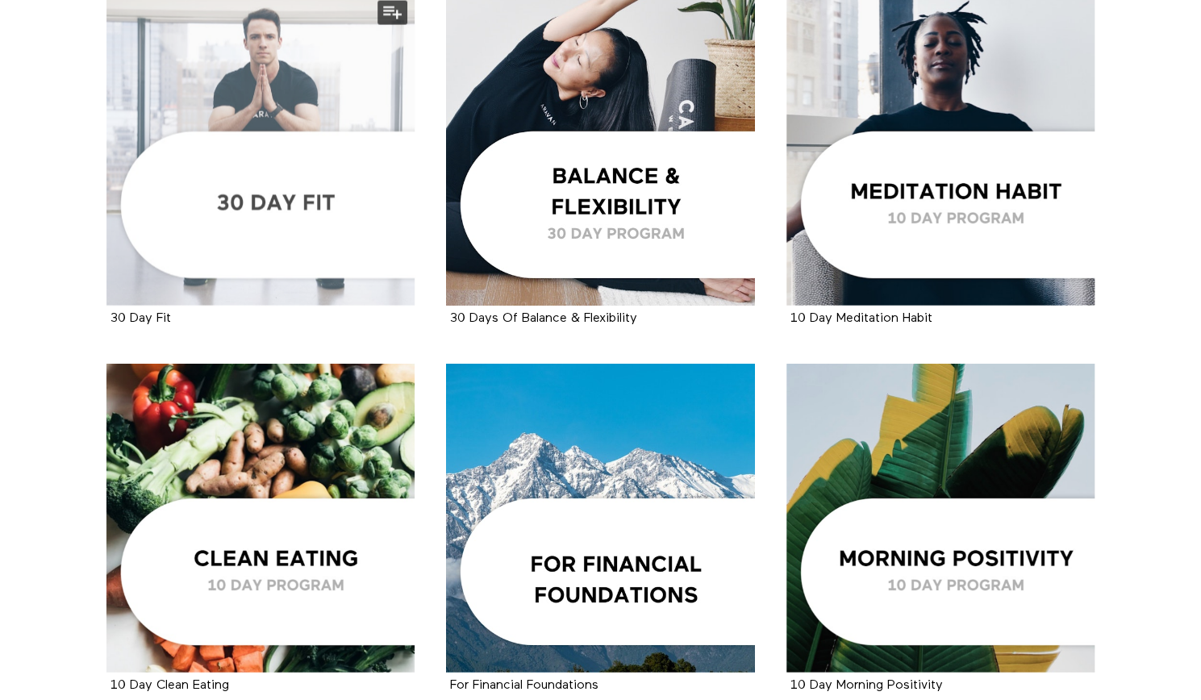
click at [326, 261] on div at bounding box center [261, 151] width 309 height 309
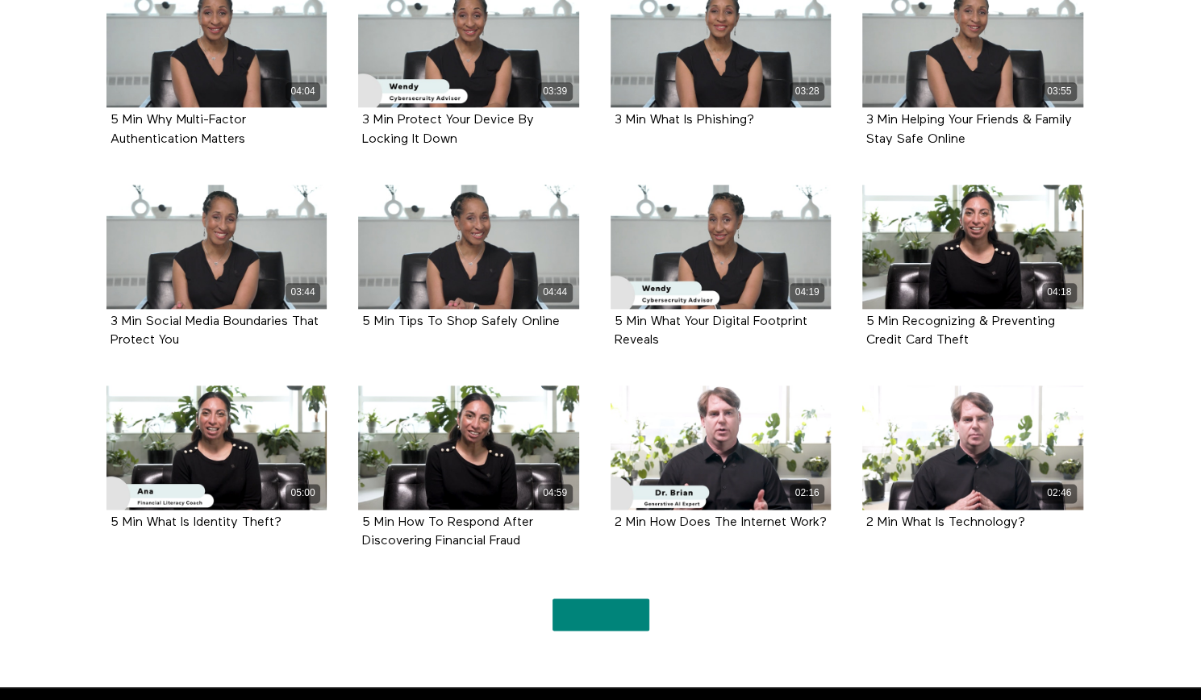
scroll to position [1080, 0]
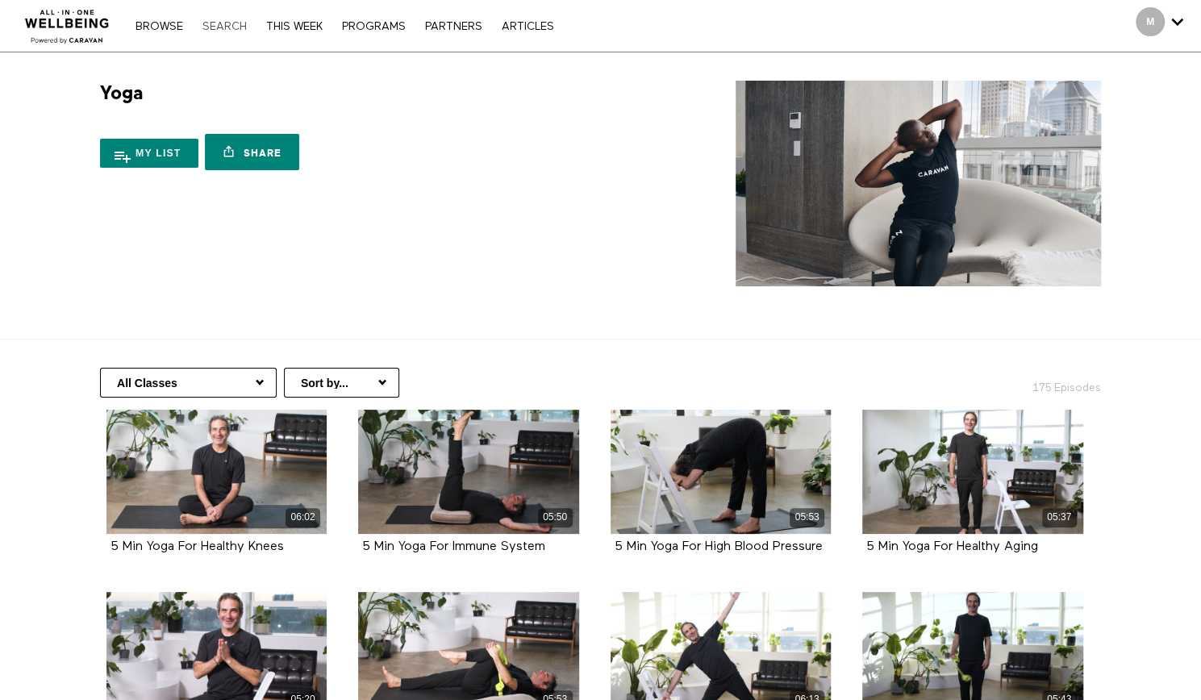
click at [221, 25] on link "Search" at bounding box center [224, 26] width 61 height 11
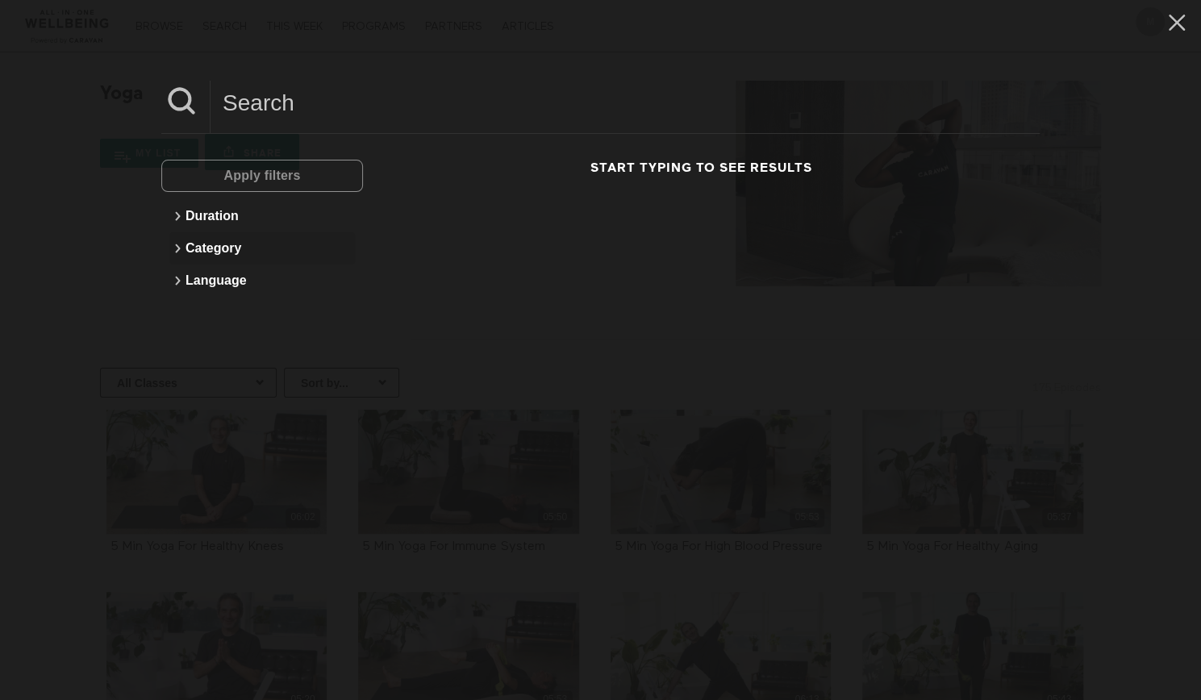
click at [230, 249] on button "Category" at bounding box center [262, 248] width 186 height 32
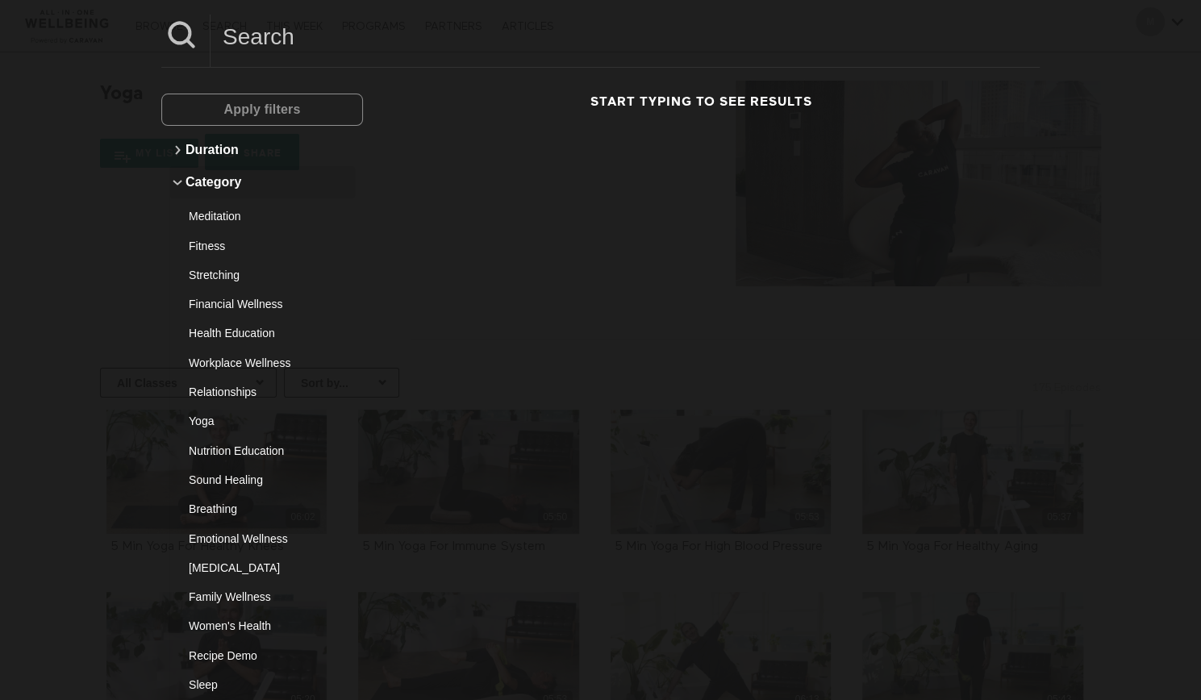
scroll to position [113, 0]
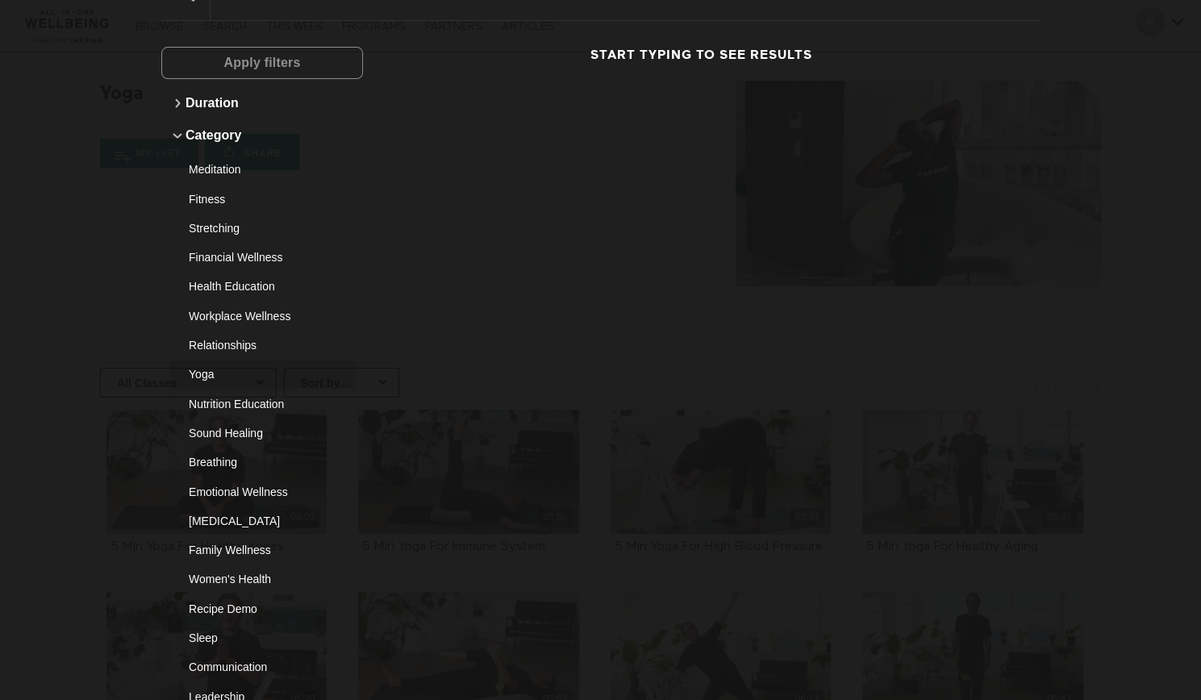
click at [197, 365] on button "Yoga" at bounding box center [262, 374] width 186 height 29
click at [313, 55] on button "Apply filters" at bounding box center [262, 63] width 202 height 32
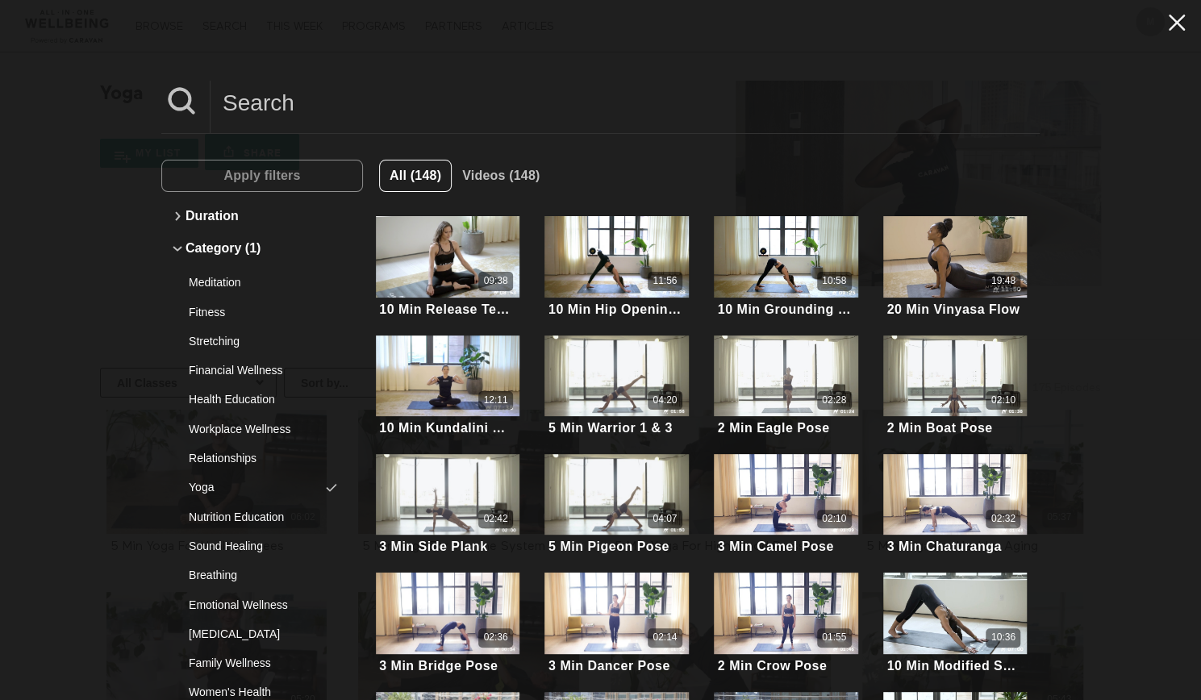
click at [1170, 24] on icon at bounding box center [1177, 22] width 31 height 27
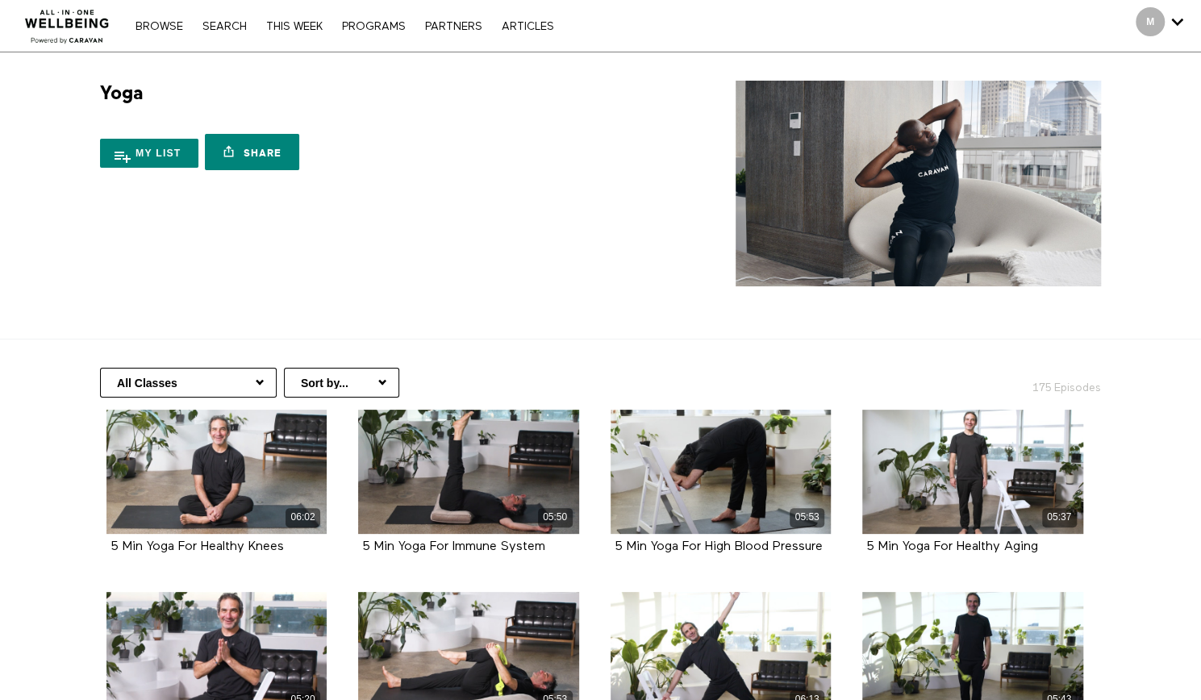
scroll to position [236, 0]
click at [350, 374] on select "Sort by... Alphabetical Release date" at bounding box center [341, 383] width 115 height 30
select select "https://app.allinonewellbeing.com/yoga-5?sort=alphabetical"
click at [284, 368] on select "Sort by... Alphabetical Release date" at bounding box center [341, 383] width 115 height 30
click at [258, 376] on select "All Classes Beginner Seated & Standing Yoga Yoga For Health Yoga Over 10 Minute…" at bounding box center [188, 383] width 177 height 30
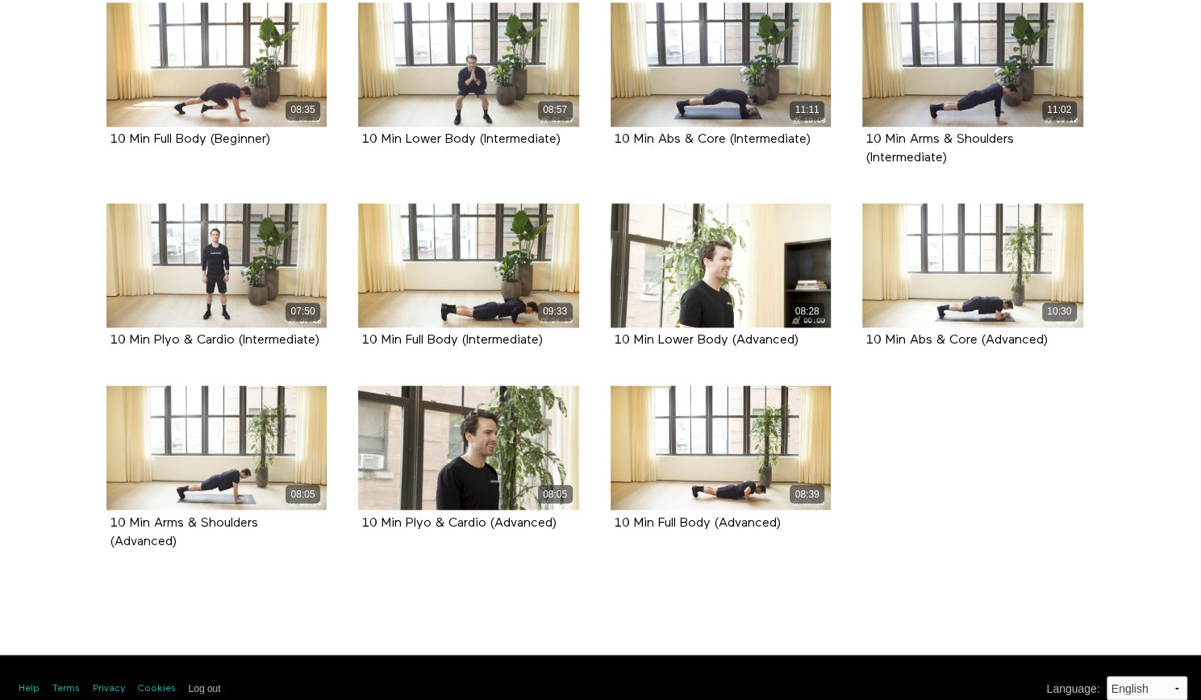
scroll to position [1357, 0]
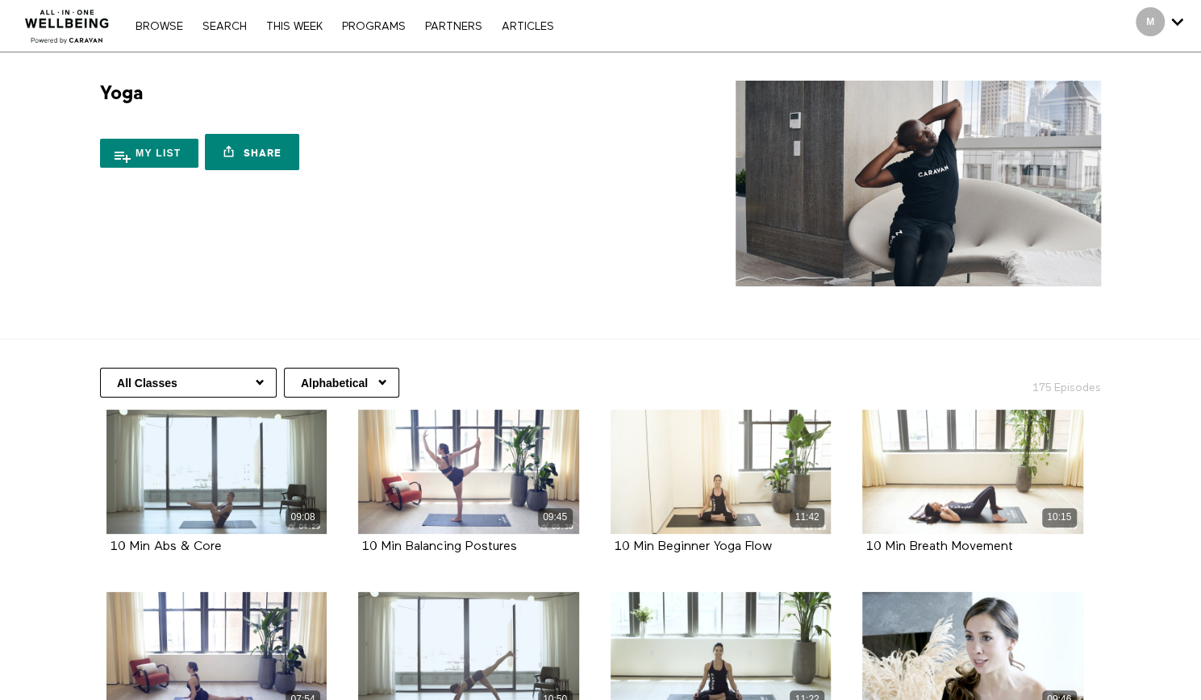
click at [402, 297] on section "Yoga 18 Seasons My list Share Share with your friends [URL][DOMAIN_NAME]" at bounding box center [600, 195] width 1201 height 287
click at [230, 29] on link "Search" at bounding box center [224, 26] width 61 height 11
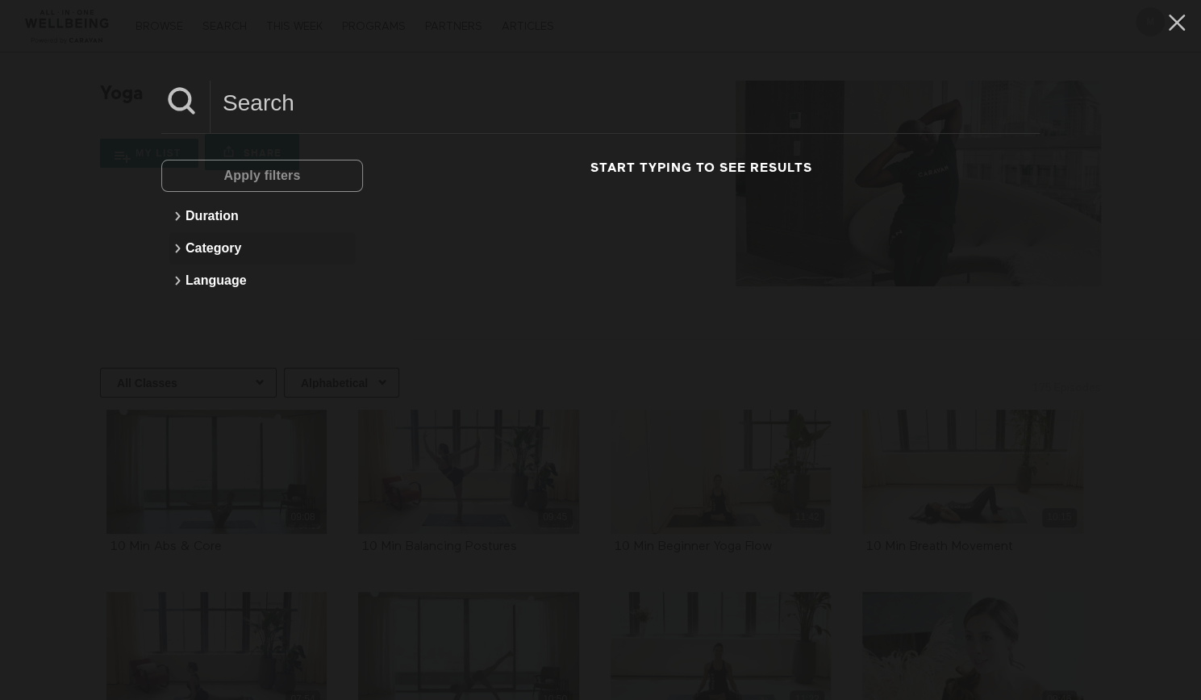
click at [232, 244] on button "Category" at bounding box center [262, 248] width 186 height 32
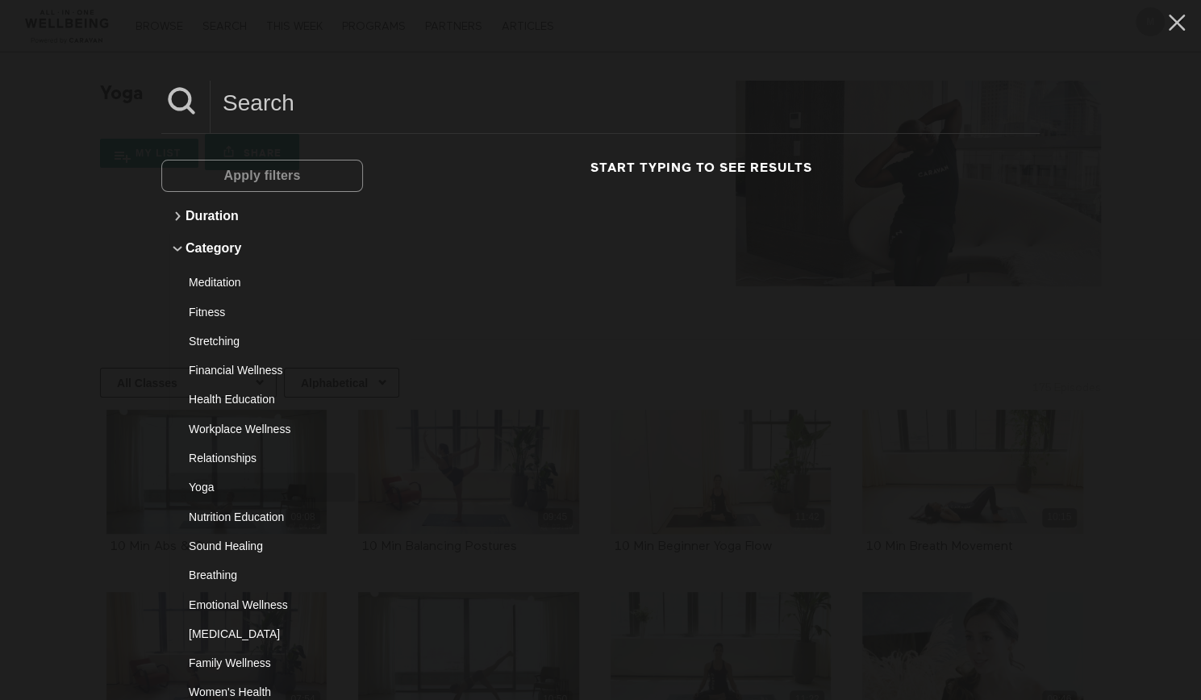
click at [209, 492] on div "Yoga" at bounding box center [256, 487] width 135 height 16
click at [329, 173] on button "Apply filters" at bounding box center [262, 176] width 202 height 32
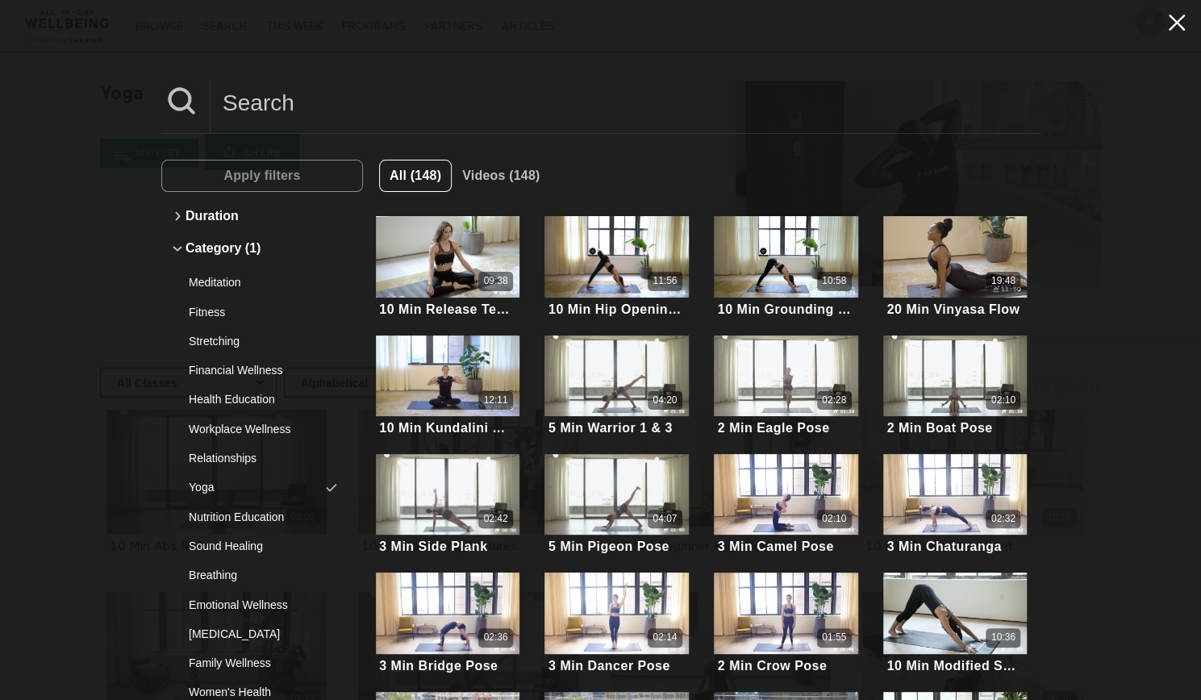
click at [1170, 36] on button at bounding box center [1177, 22] width 32 height 29
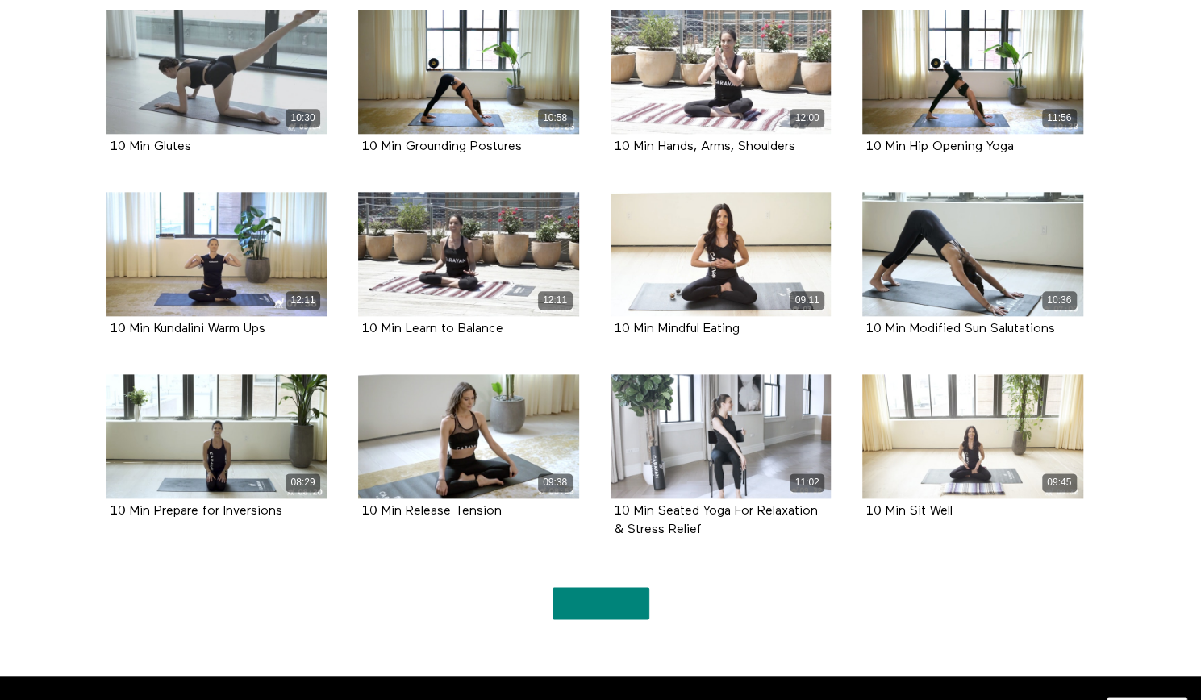
scroll to position [1025, 0]
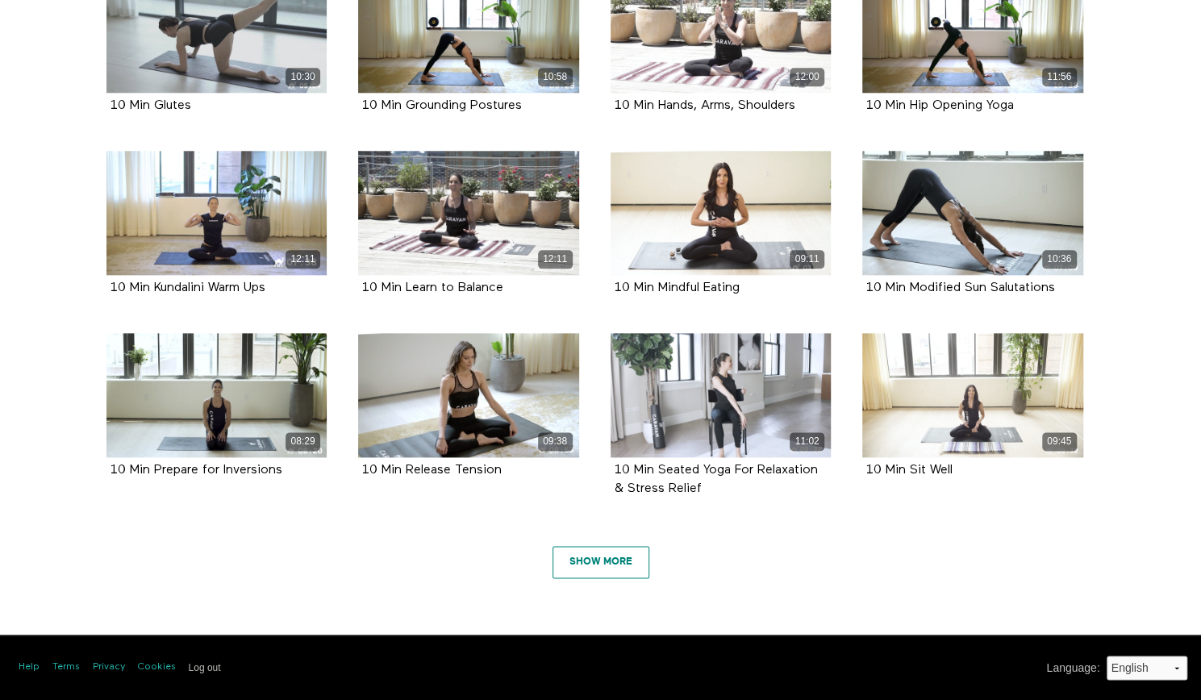
click at [607, 564] on link "Show More" at bounding box center [601, 562] width 97 height 32
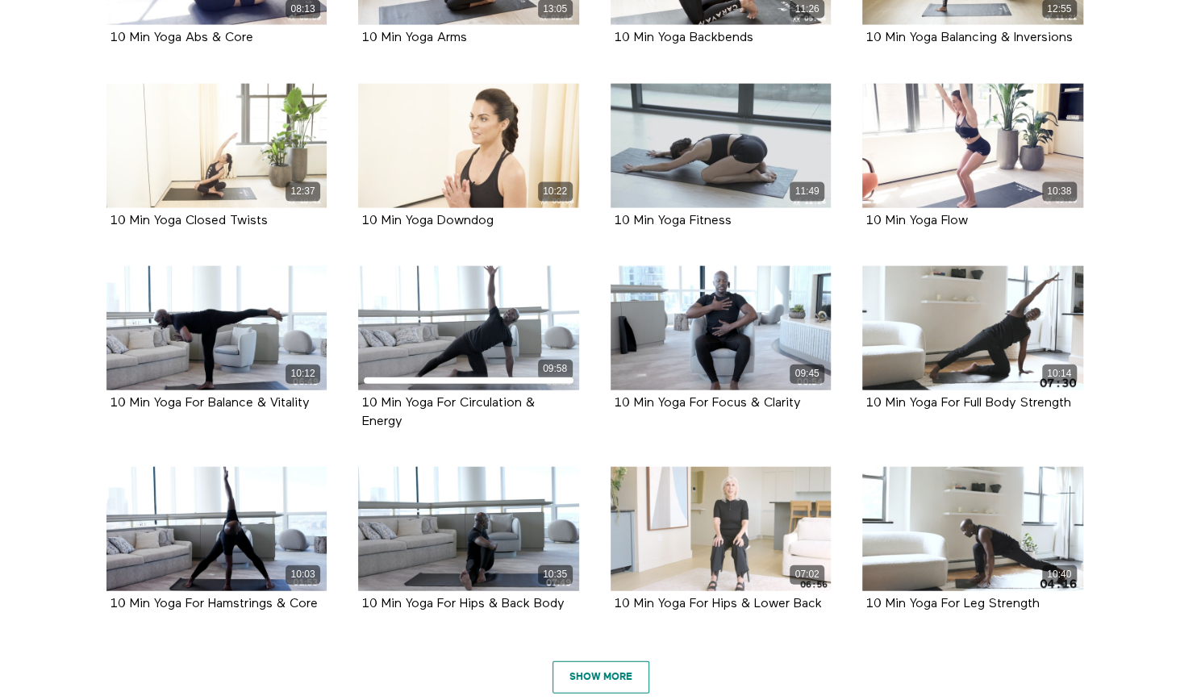
scroll to position [2156, 0]
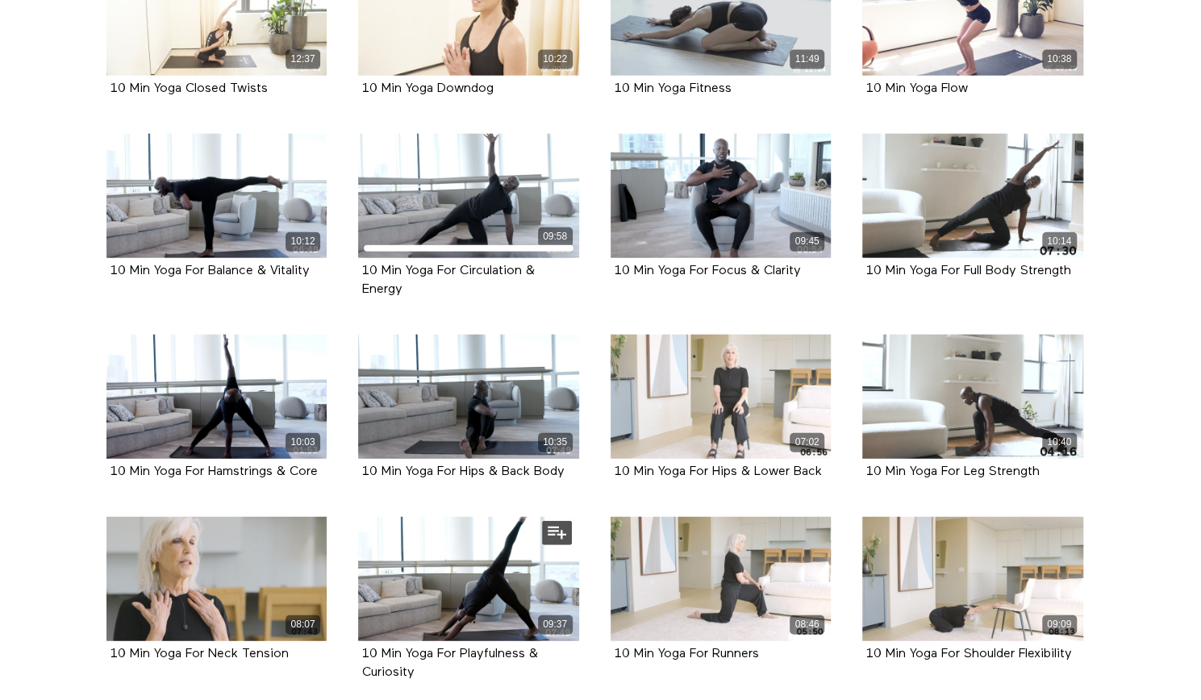
click at [586, 569] on div "09:37 10 Min Yoga For Playfulness & Curiosity" at bounding box center [469, 611] width 240 height 189
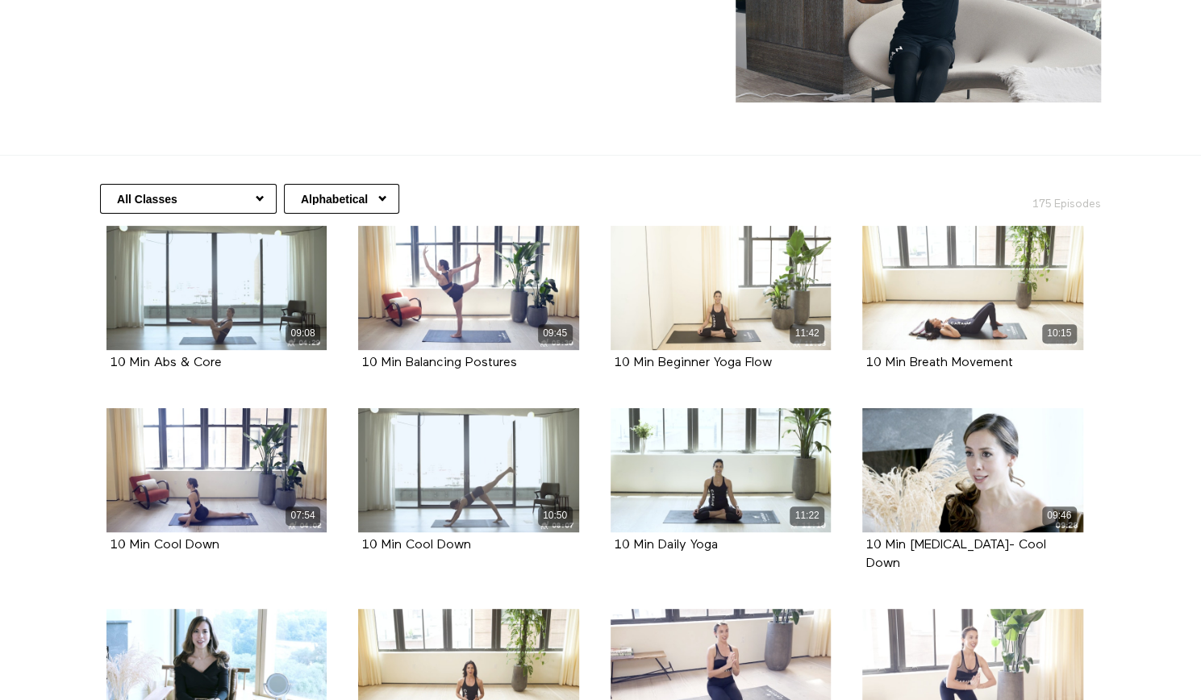
scroll to position [0, 0]
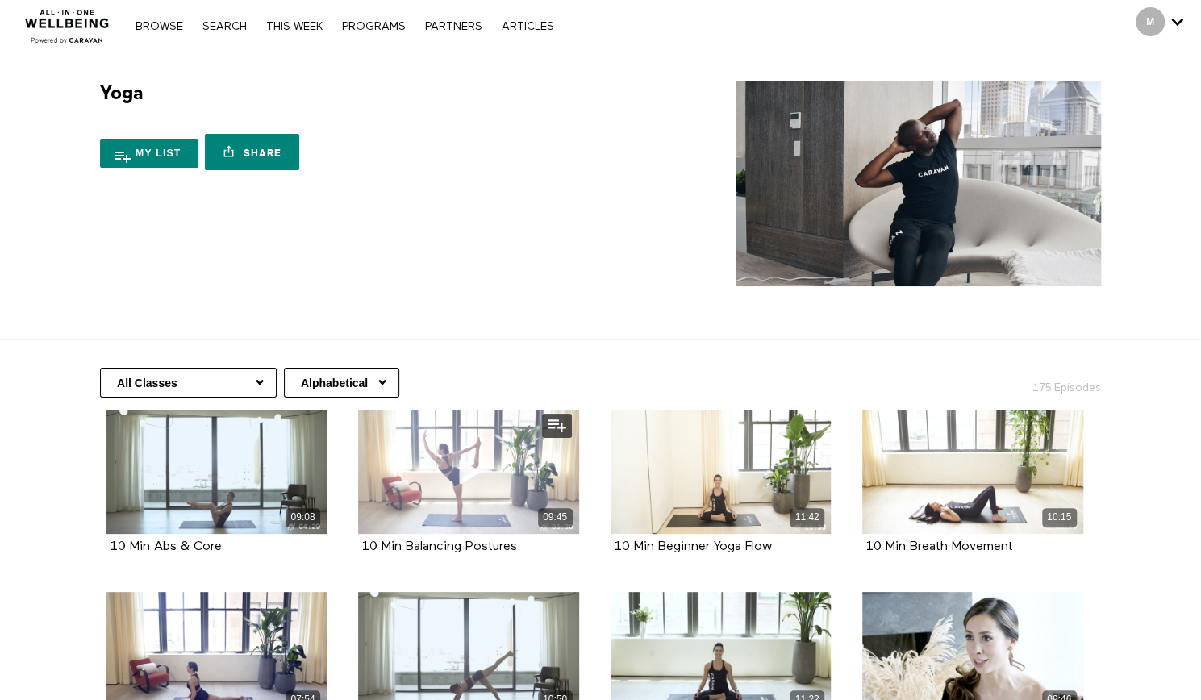
click at [546, 431] on button at bounding box center [557, 426] width 30 height 24
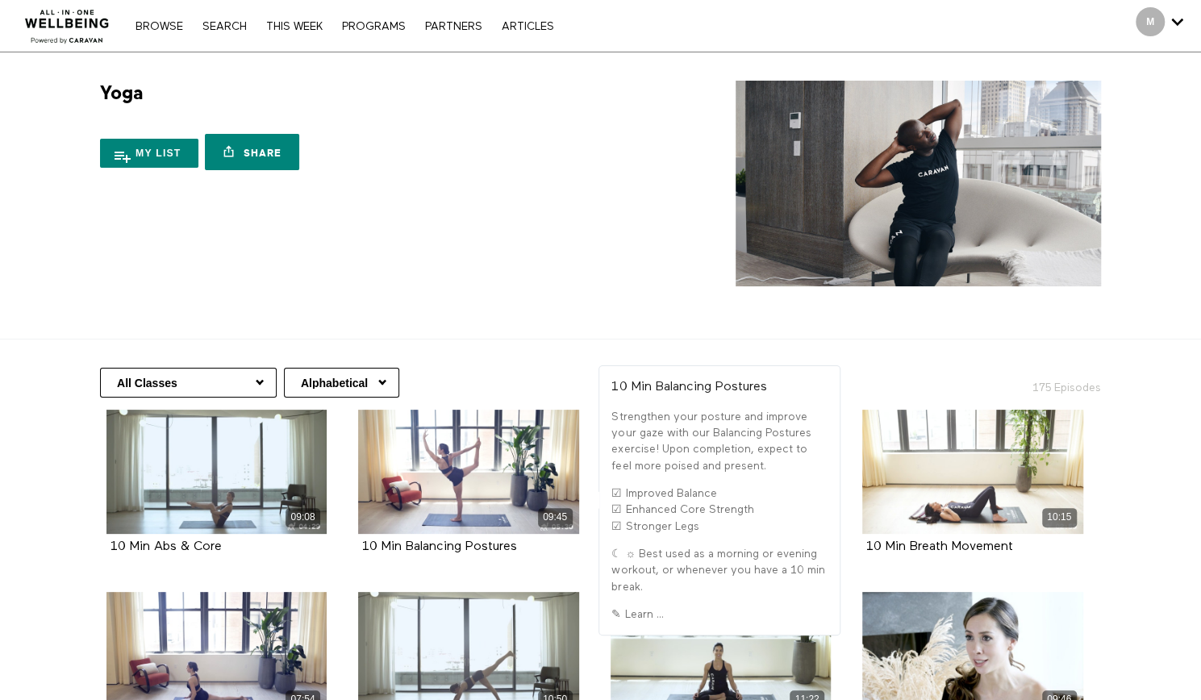
click at [620, 275] on div "Yoga 18 Seasons My list Share Share with your friends https://app.allinonewellb…" at bounding box center [601, 184] width 1033 height 206
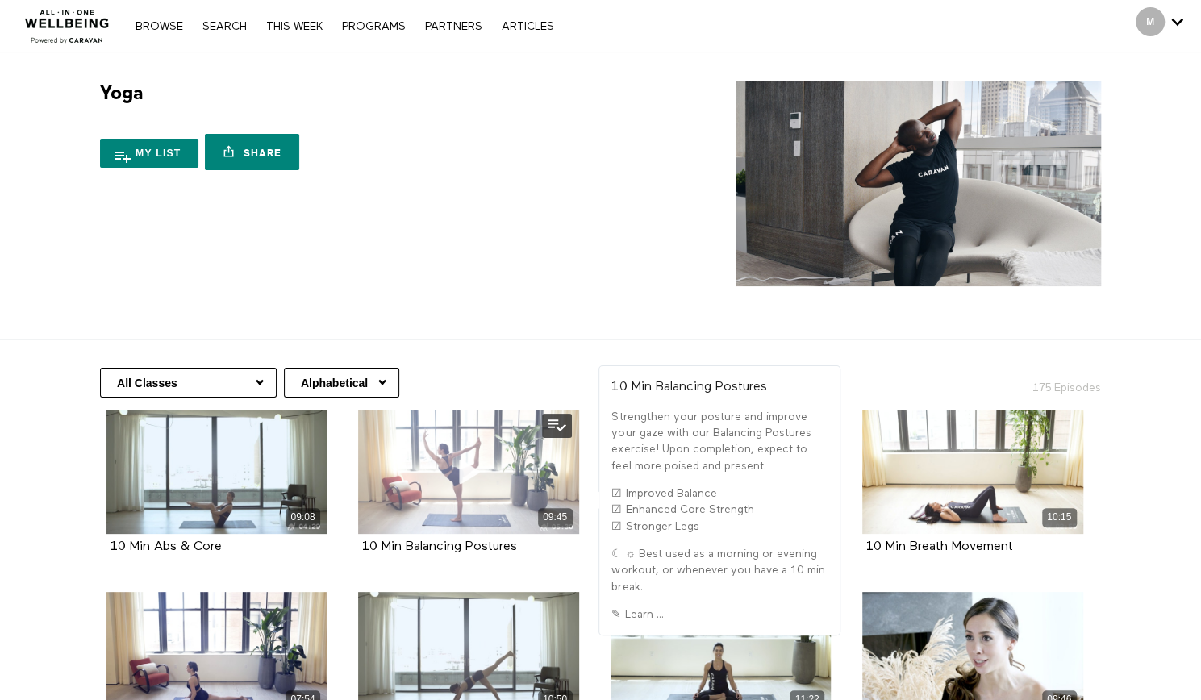
click at [563, 425] on button at bounding box center [557, 426] width 30 height 24
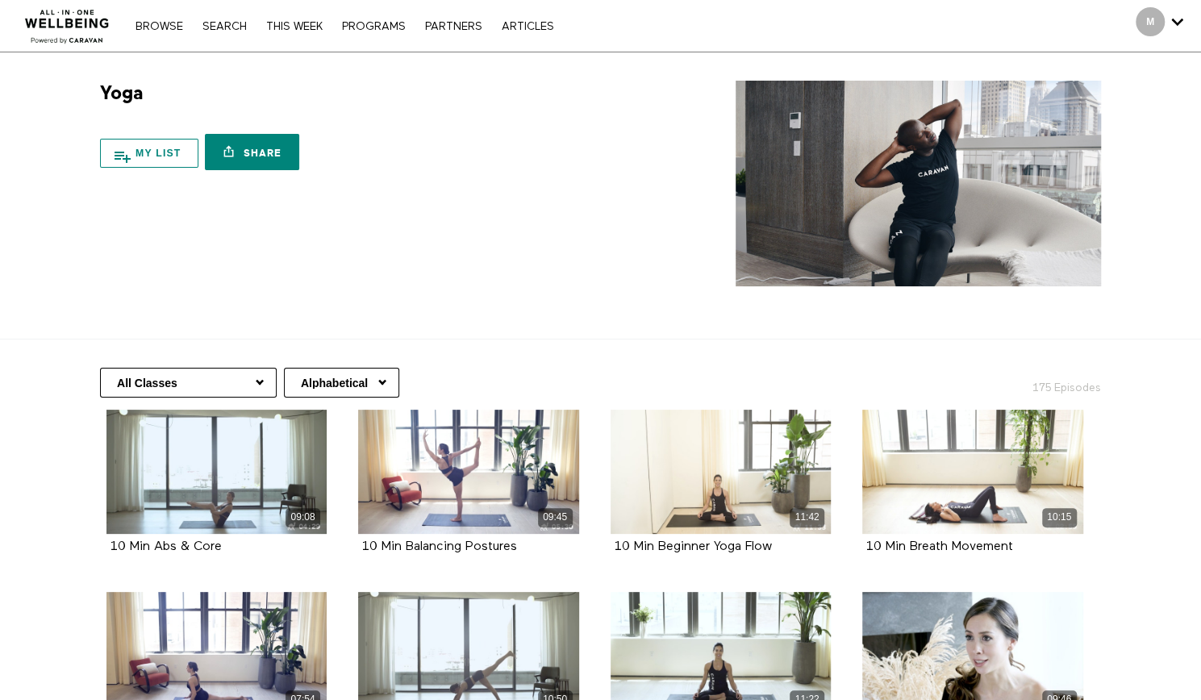
click at [160, 149] on button "My list" at bounding box center [149, 153] width 98 height 29
click at [165, 147] on button "My list" at bounding box center [149, 153] width 98 height 29
click at [166, 147] on button "My list" at bounding box center [149, 153] width 98 height 29
click at [155, 151] on button "My list" at bounding box center [149, 153] width 98 height 29
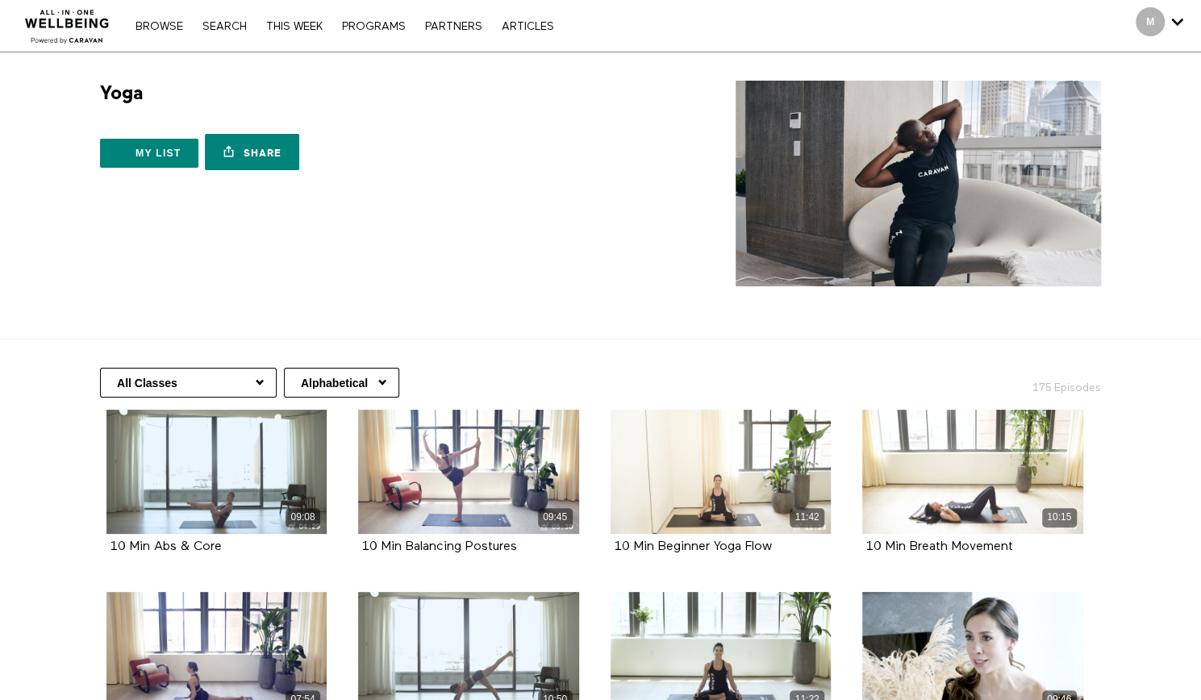
click at [76, 32] on img at bounding box center [68, 22] width 98 height 48
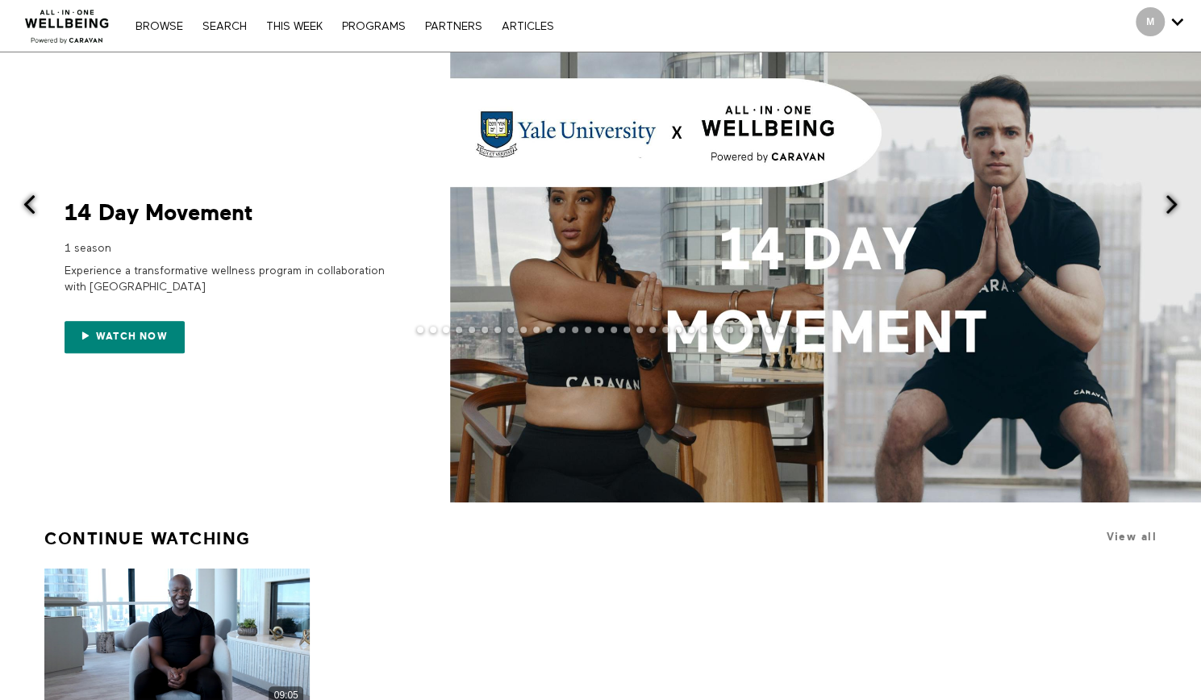
click at [1178, 195] on span at bounding box center [1172, 204] width 20 height 20
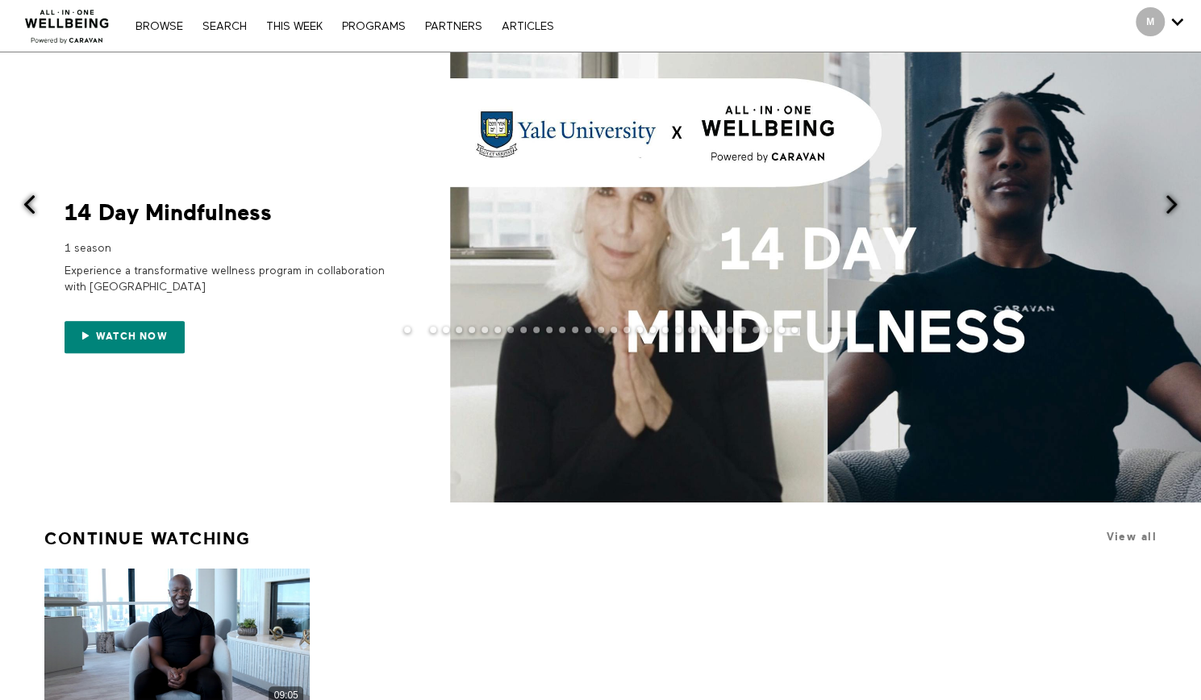
click at [1181, 203] on span at bounding box center [1172, 204] width 20 height 20
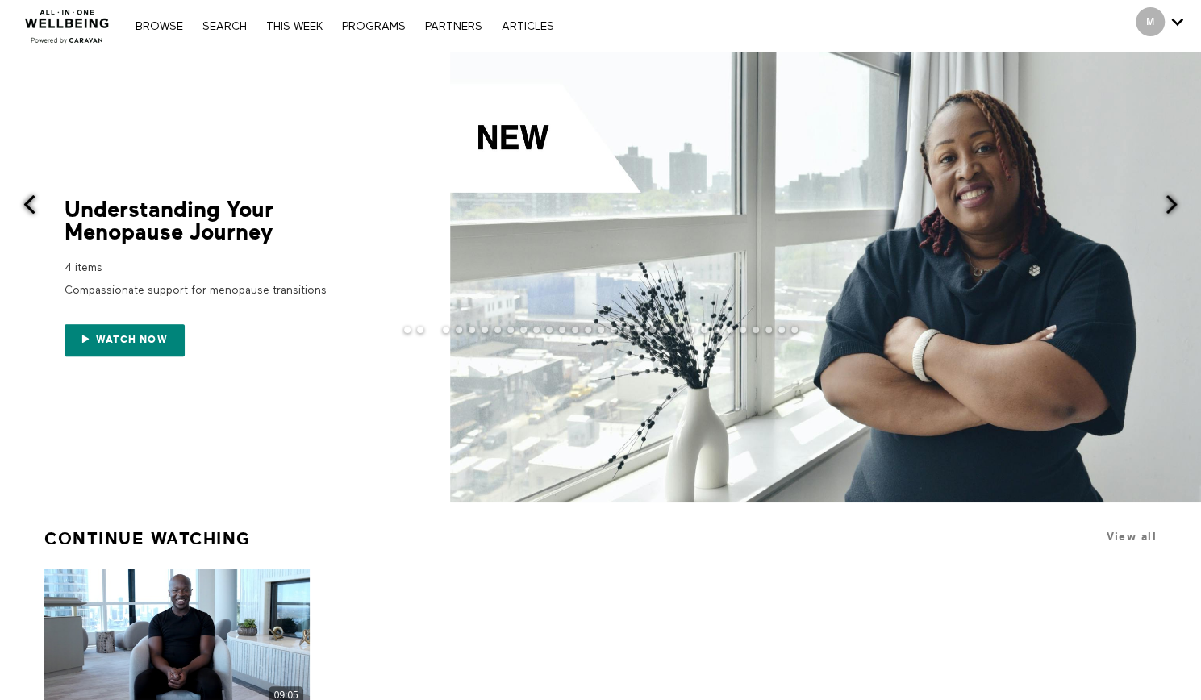
click at [1153, 219] on div at bounding box center [825, 277] width 751 height 450
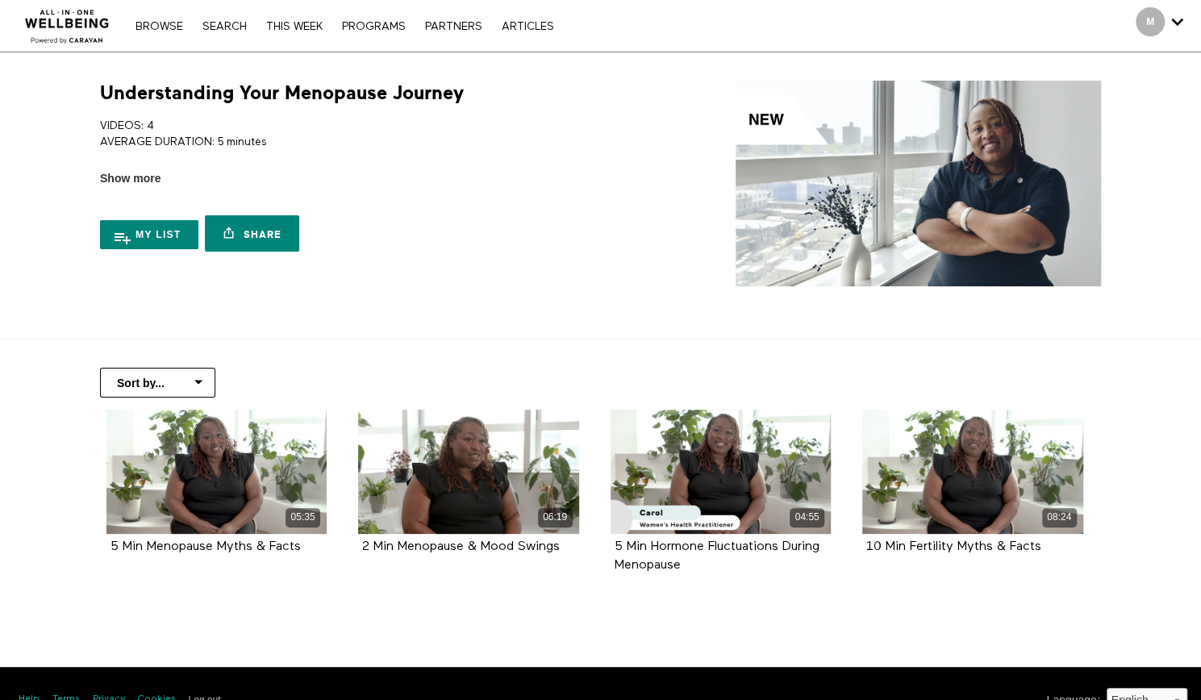
scroll to position [31, 0]
